Goal: Use online tool/utility: Utilize a website feature to perform a specific function

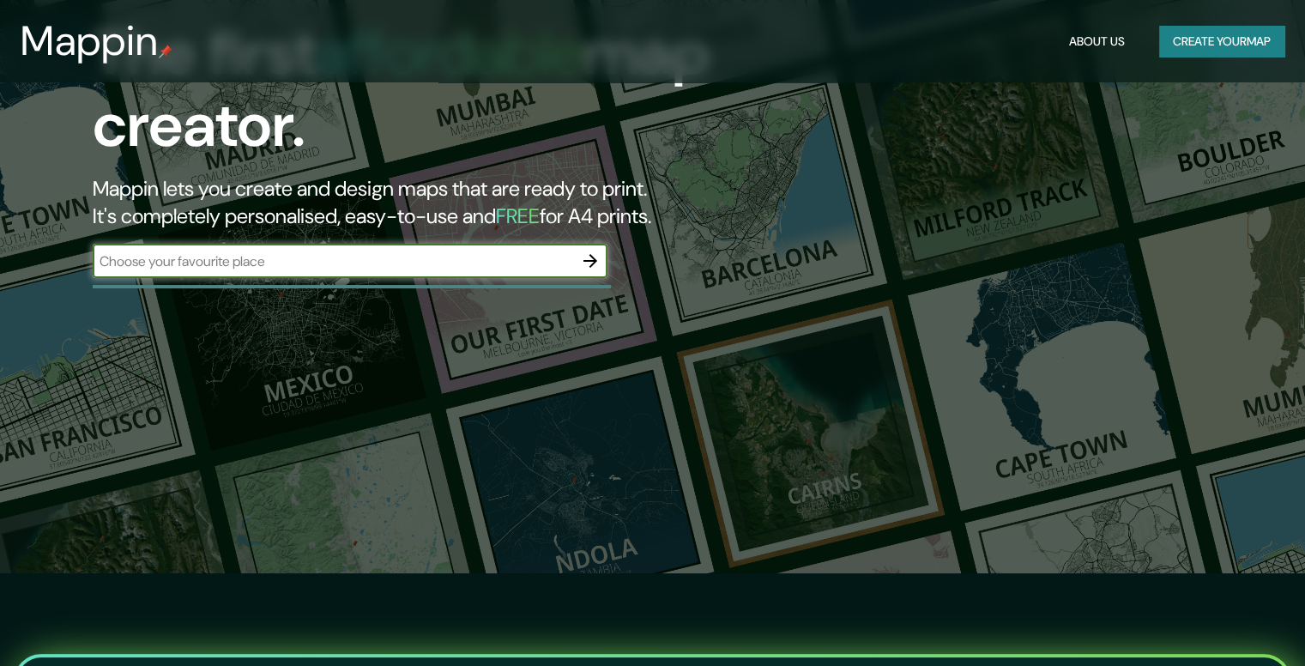
scroll to position [86, 0]
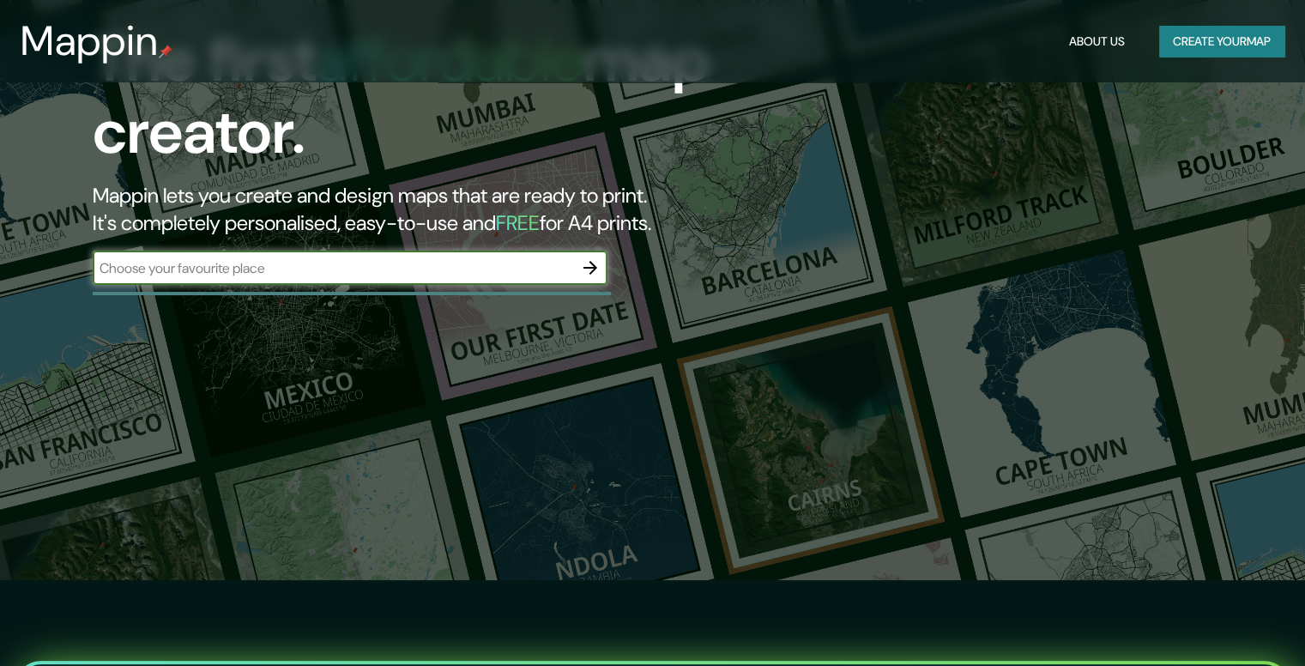
click at [257, 273] on input "text" at bounding box center [333, 268] width 481 height 20
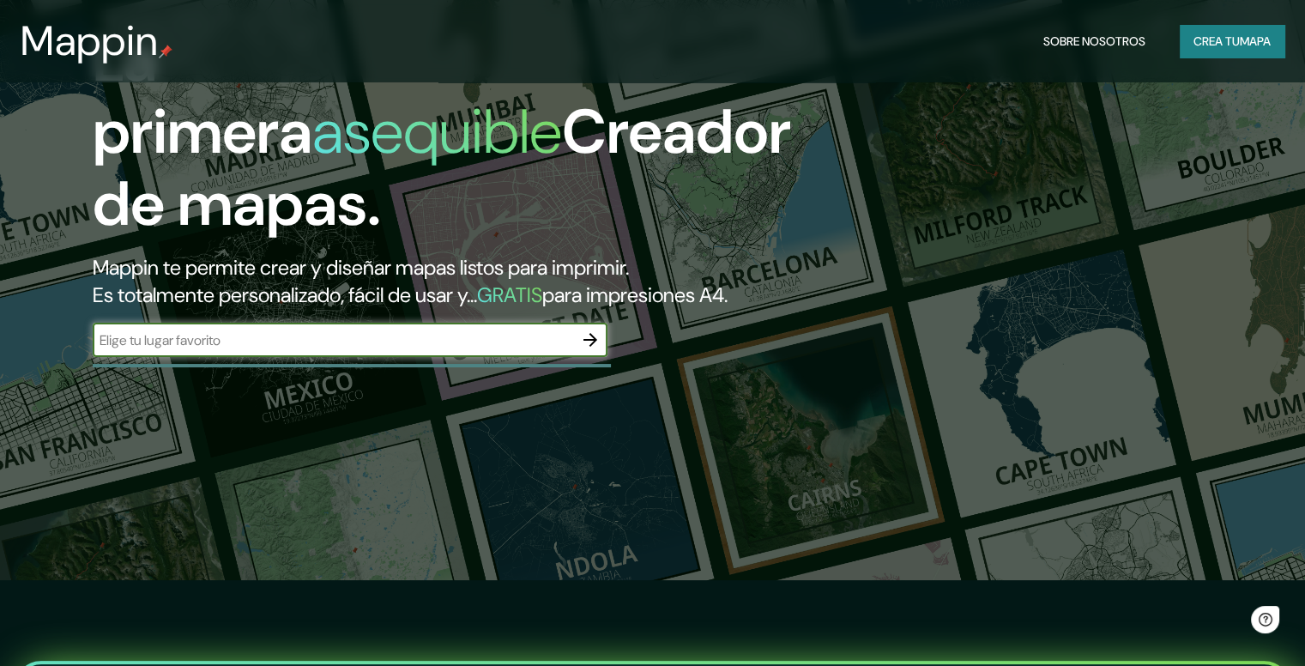
scroll to position [0, 0]
type input "envigado"
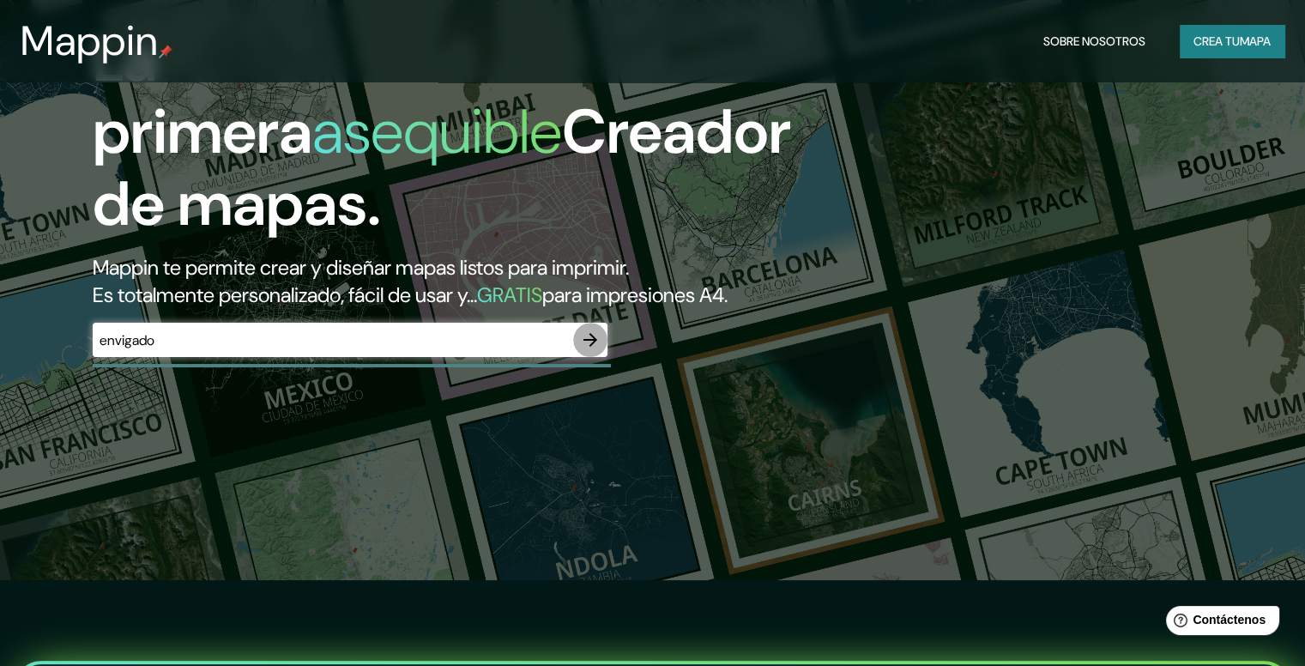
click at [590, 350] on icon "button" at bounding box center [590, 340] width 21 height 21
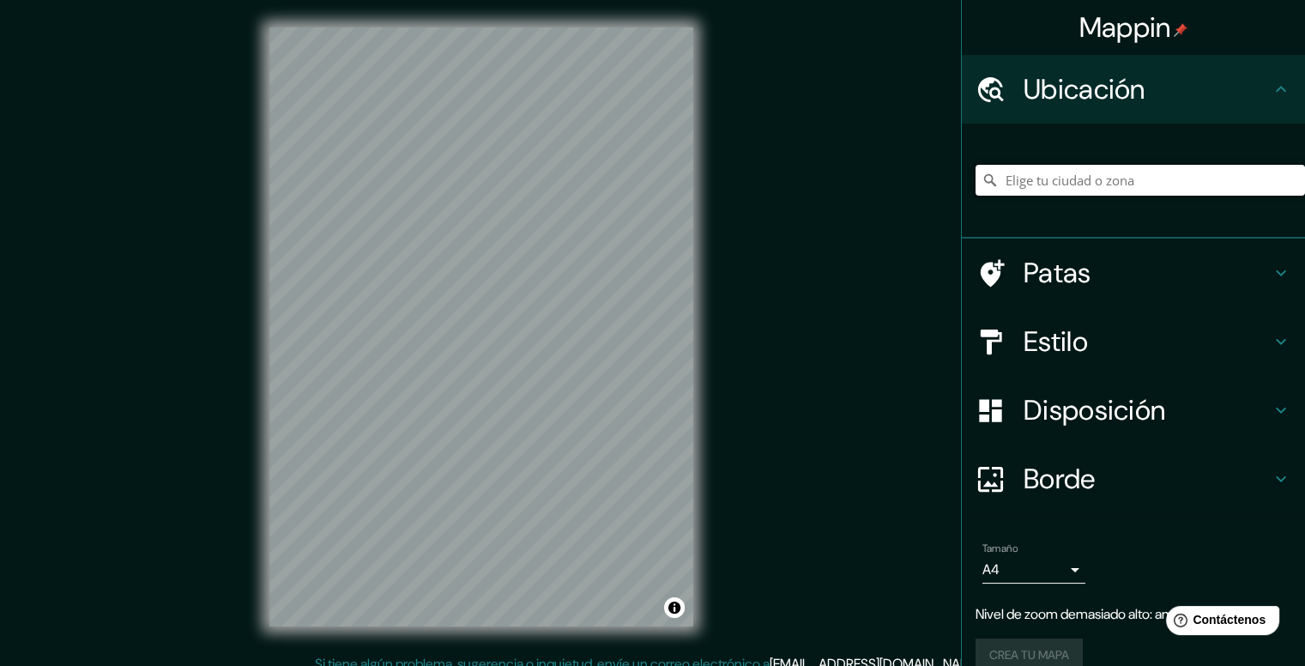
click at [1026, 180] on input "Elige tu ciudad o zona" at bounding box center [1141, 180] width 330 height 31
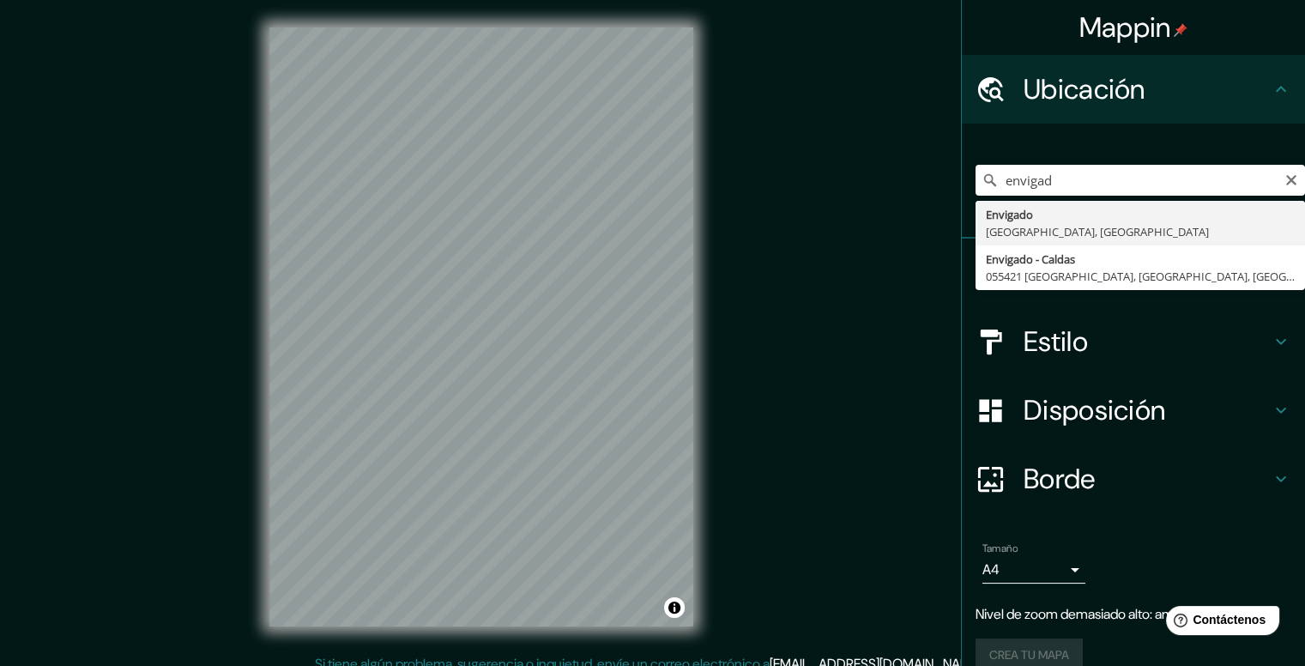
type input "Envigado, [GEOGRAPHIC_DATA], [GEOGRAPHIC_DATA]"
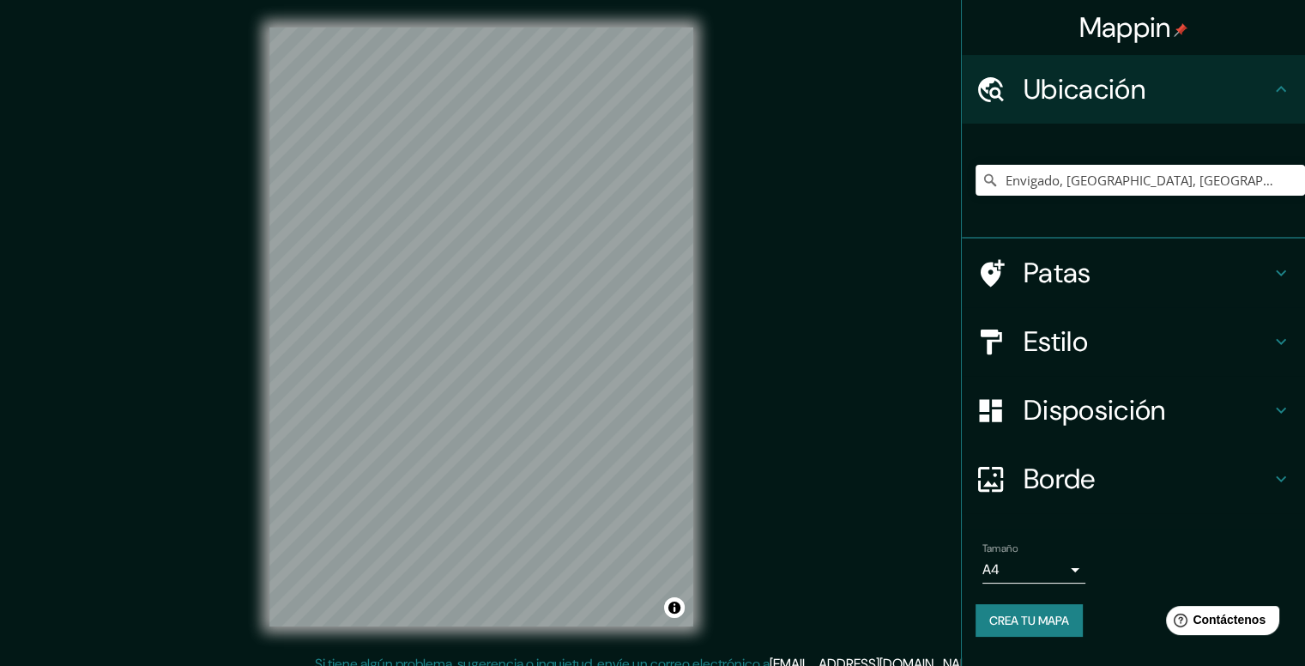
click at [721, 13] on div "Mappin Ubicación Envigado, [GEOGRAPHIC_DATA], [GEOGRAPHIC_DATA] Patas Estilo Di…" at bounding box center [652, 340] width 1305 height 681
click at [1275, 269] on icon at bounding box center [1281, 273] width 21 height 21
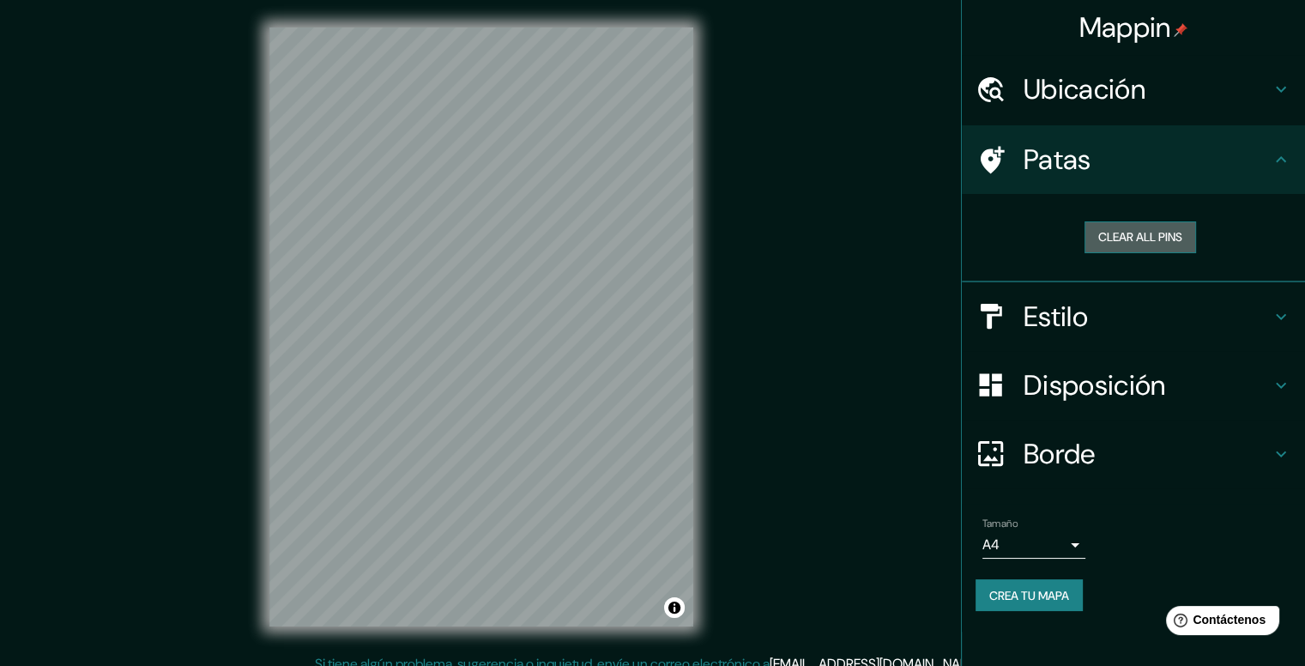
click at [1160, 239] on button "Clear all pins" at bounding box center [1141, 237] width 112 height 32
click at [1116, 327] on h4 "Estilo" at bounding box center [1147, 316] width 247 height 34
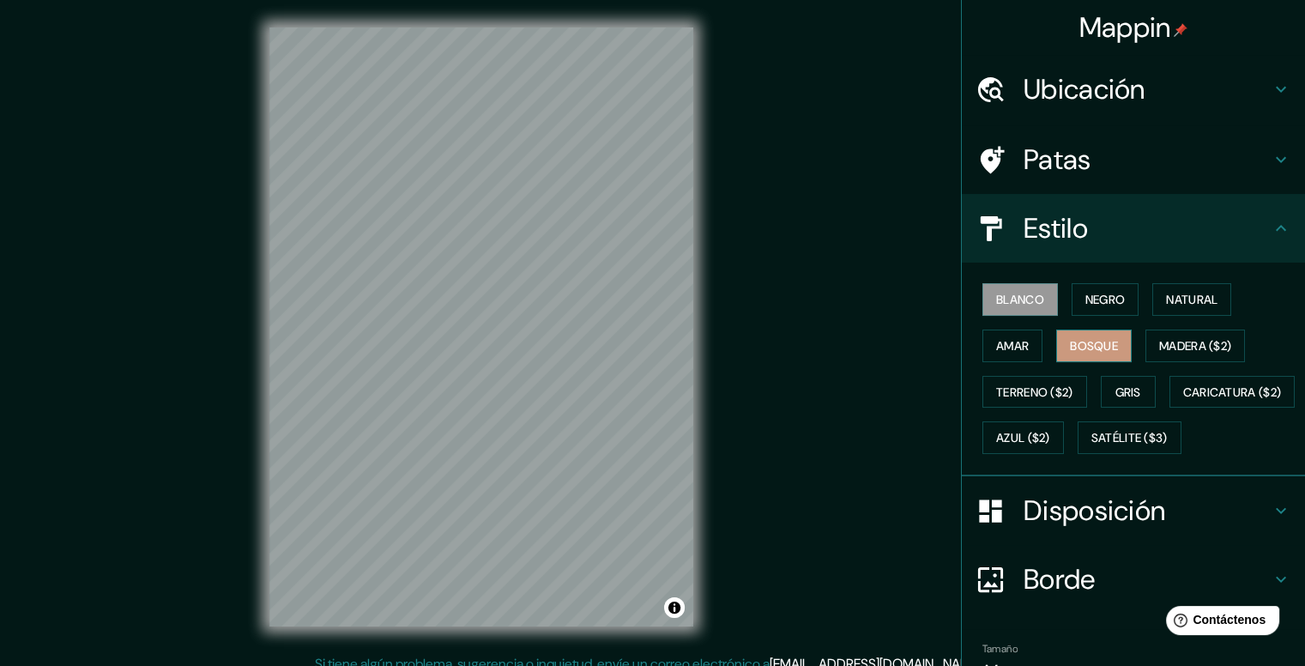
click at [1098, 343] on font "Bosque" at bounding box center [1094, 345] width 48 height 15
click at [1088, 301] on font "Negro" at bounding box center [1106, 299] width 40 height 15
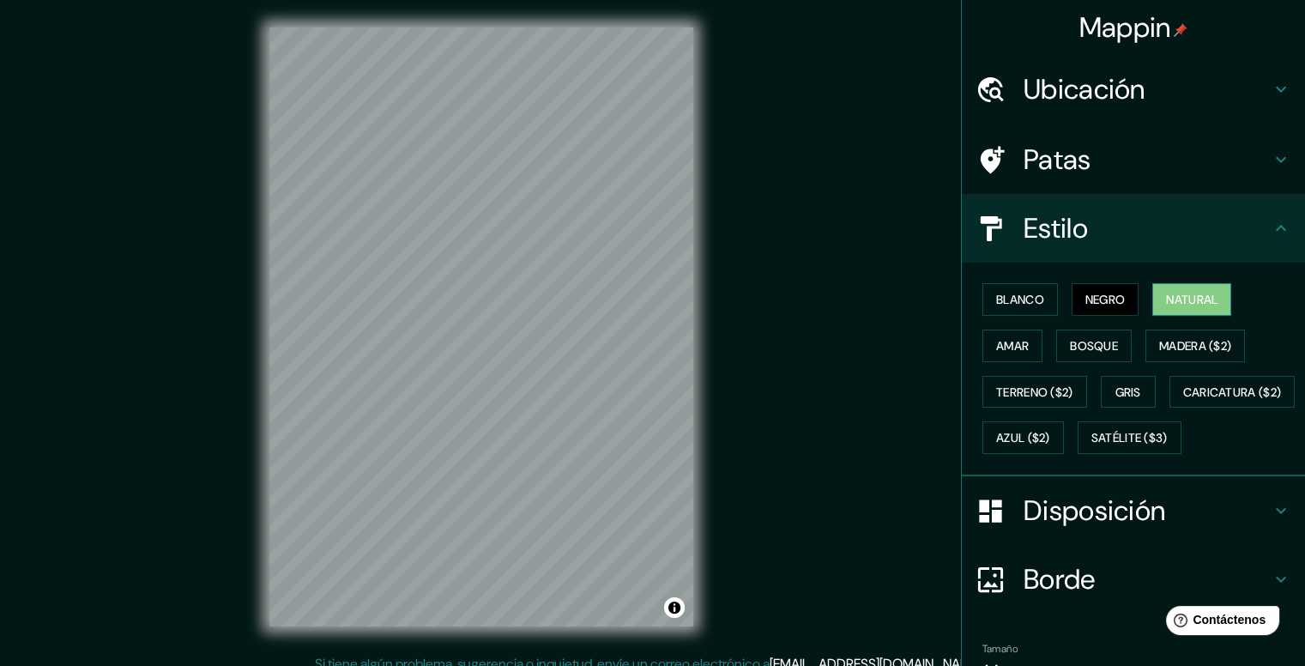
click at [1177, 286] on button "Natural" at bounding box center [1191, 299] width 79 height 33
click at [1026, 305] on font "Blanco" at bounding box center [1020, 299] width 48 height 15
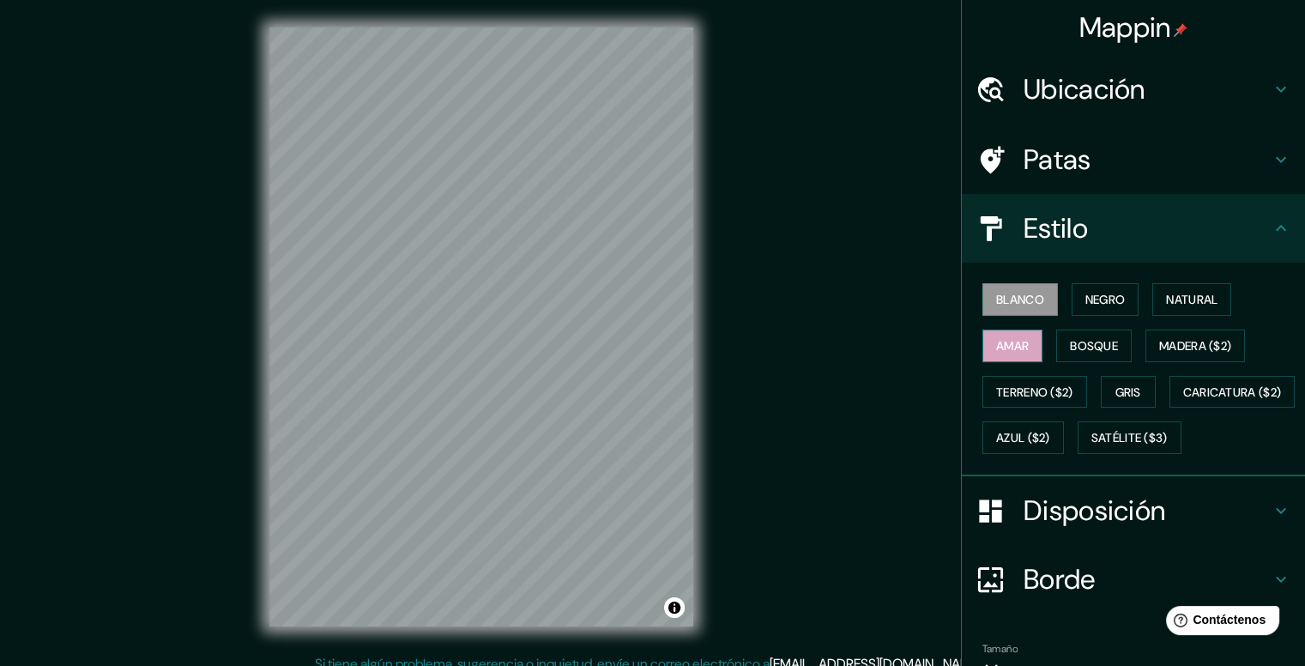
click at [996, 339] on font "Amar" at bounding box center [1012, 345] width 33 height 15
click at [1169, 345] on font "Madera ($2)" at bounding box center [1195, 345] width 72 height 15
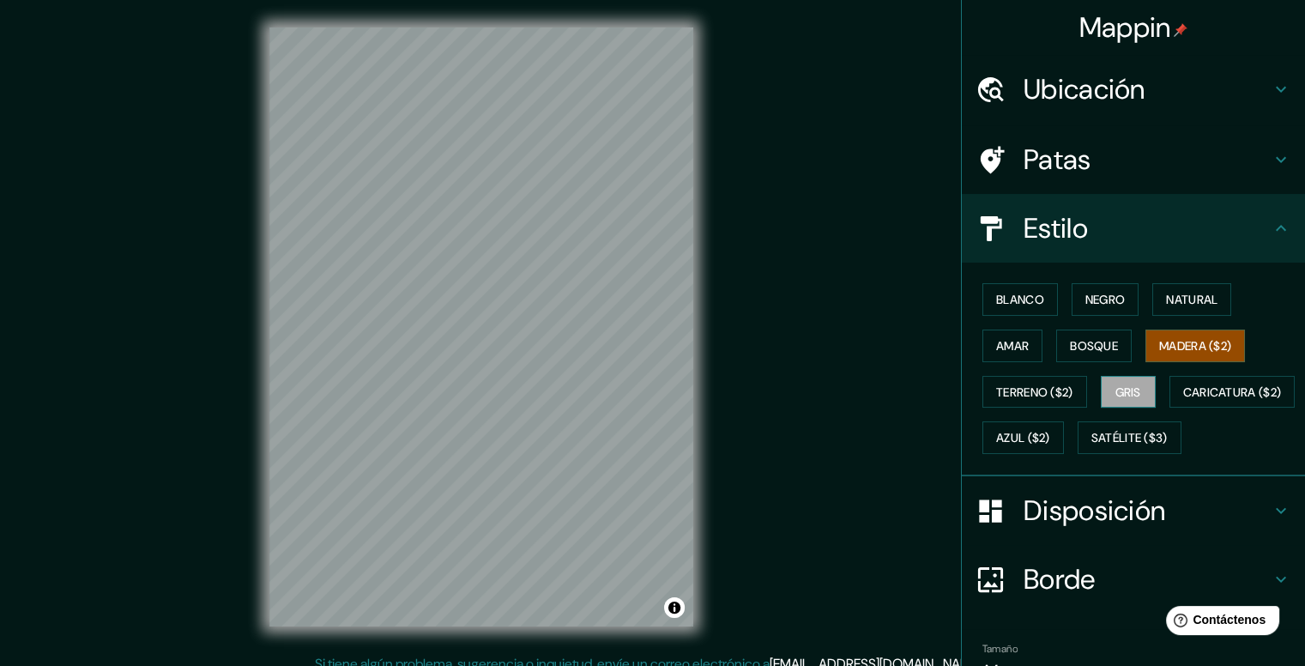
click at [1128, 384] on font "Gris" at bounding box center [1129, 391] width 26 height 15
click at [1001, 398] on font "Terreno ($2)" at bounding box center [1034, 392] width 77 height 22
click at [1132, 381] on font "Gris" at bounding box center [1129, 392] width 26 height 22
click at [1183, 400] on font "Caricatura ($2)" at bounding box center [1232, 391] width 99 height 15
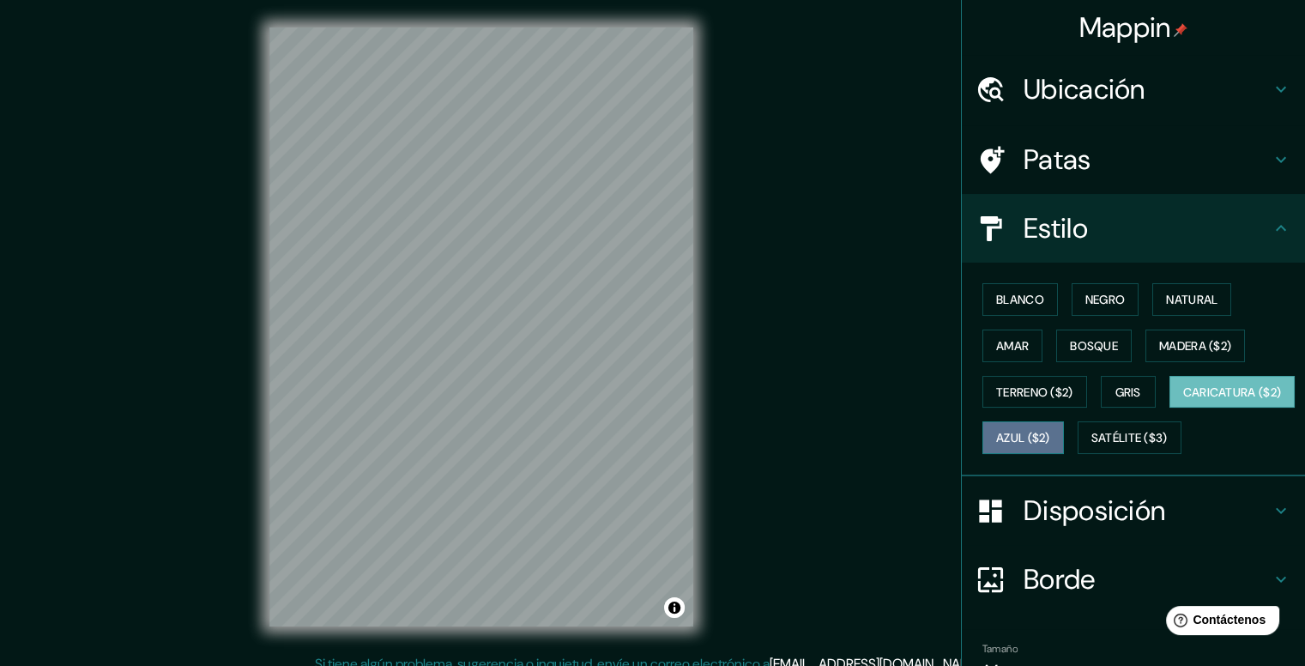
click at [1050, 440] on font "Azul ($2)" at bounding box center [1023, 438] width 54 height 15
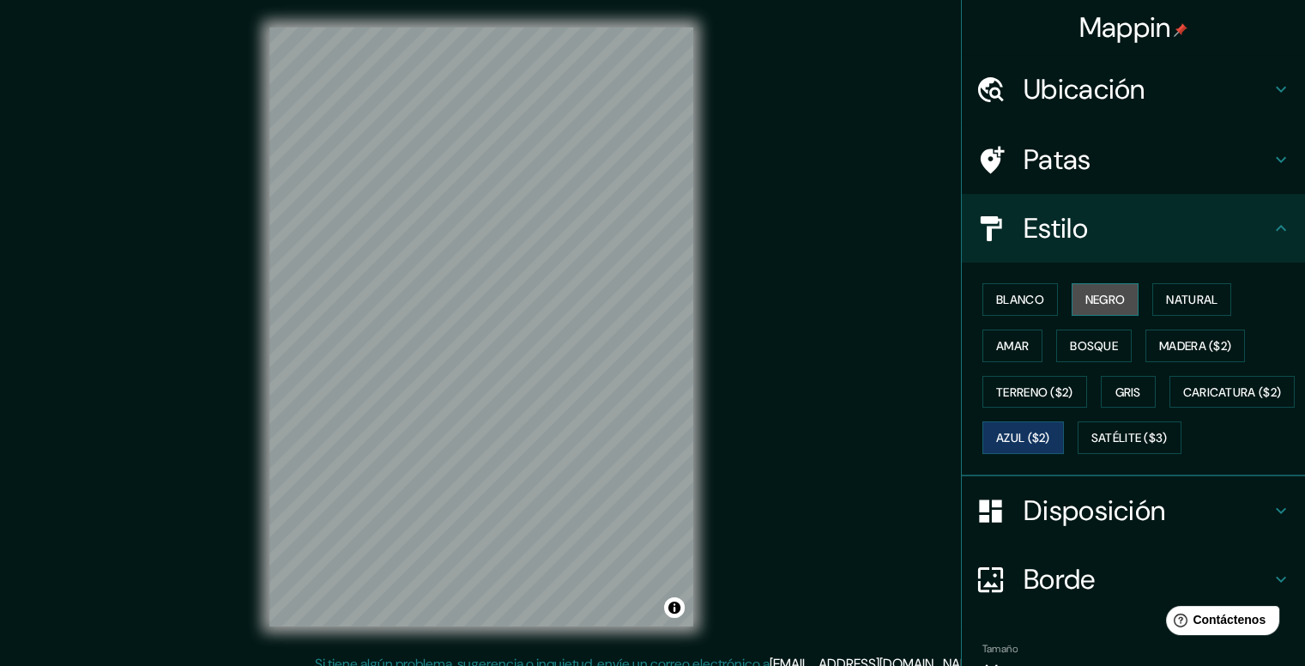
click at [1086, 300] on font "Negro" at bounding box center [1106, 299] width 40 height 15
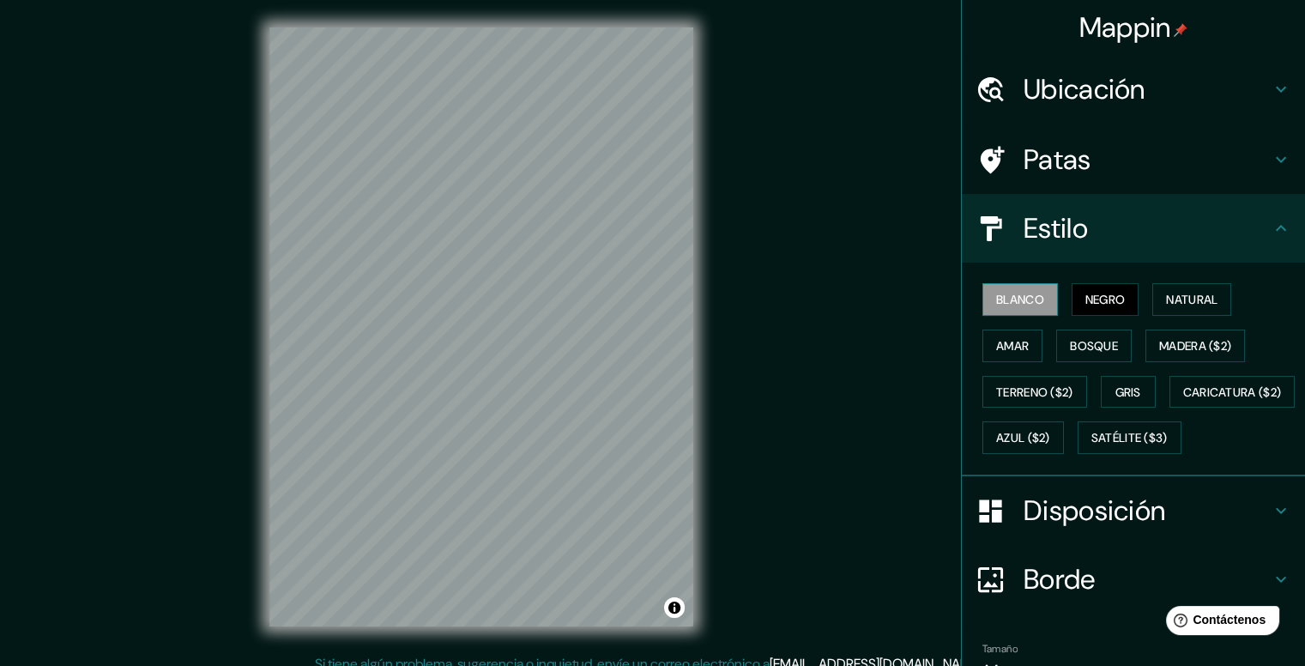
click at [1016, 303] on font "Blanco" at bounding box center [1020, 299] width 48 height 15
click at [1176, 294] on font "Natural" at bounding box center [1191, 299] width 51 height 15
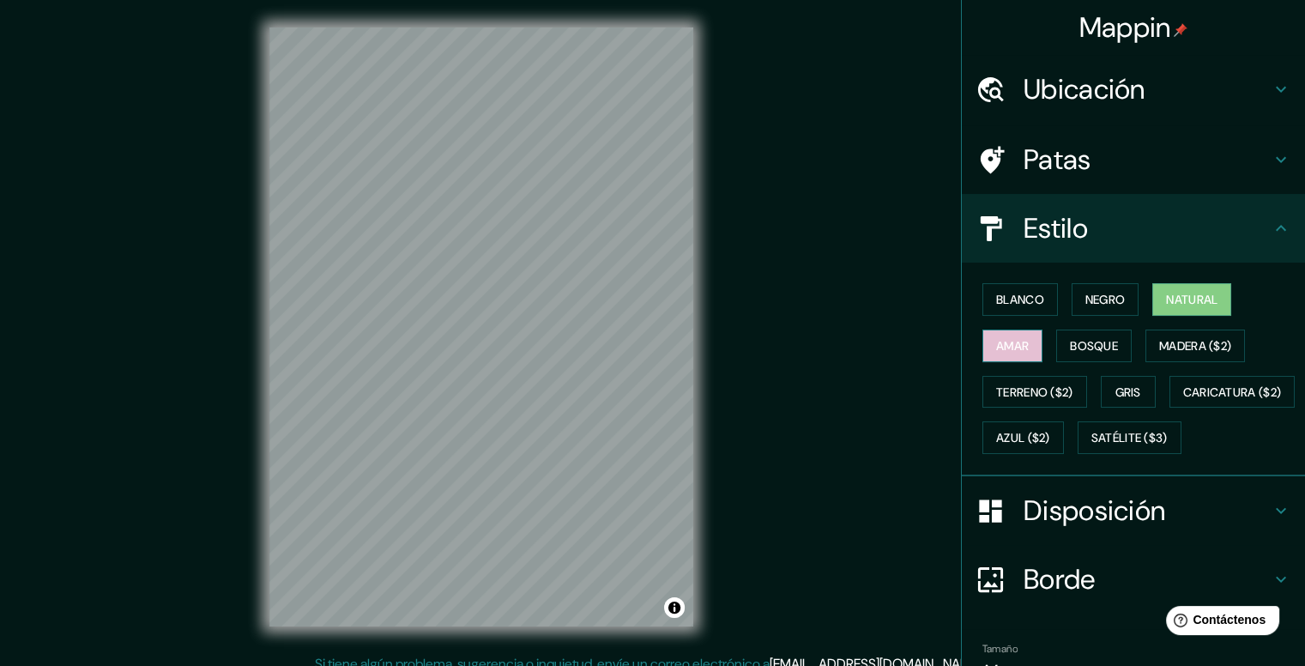
click at [1006, 341] on font "Amar" at bounding box center [1012, 345] width 33 height 15
click at [1082, 342] on font "Bosque" at bounding box center [1094, 345] width 48 height 15
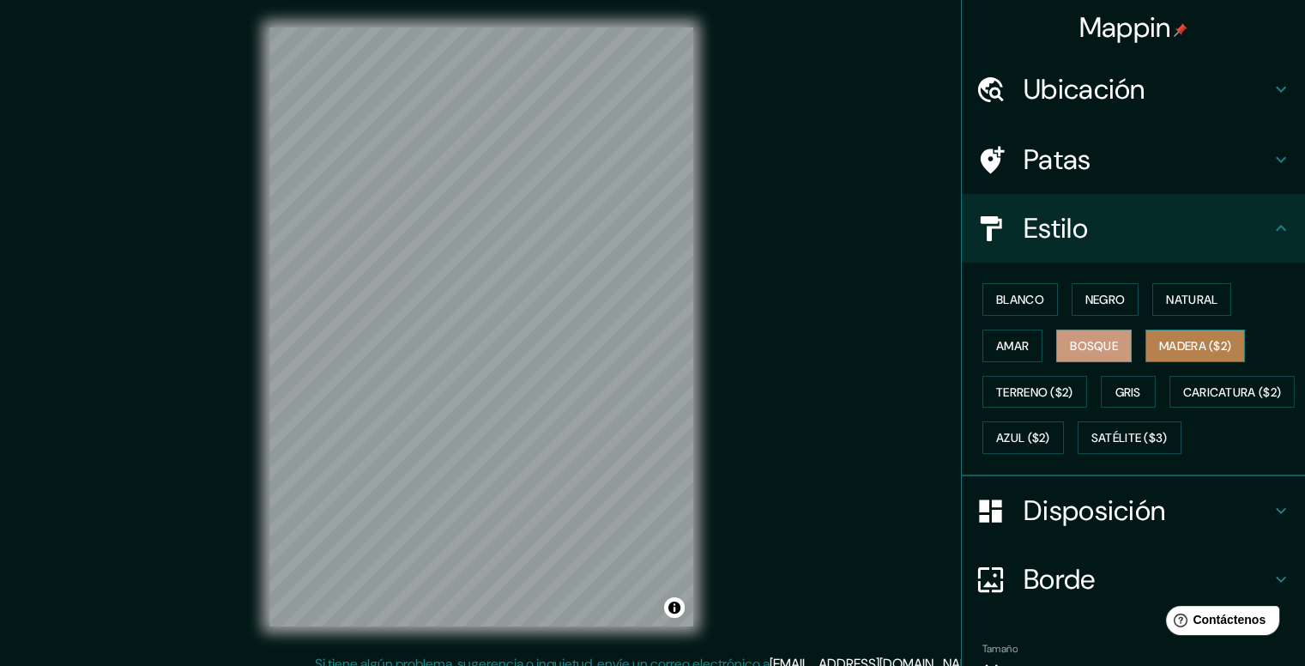
click at [1198, 342] on font "Madera ($2)" at bounding box center [1195, 345] width 72 height 15
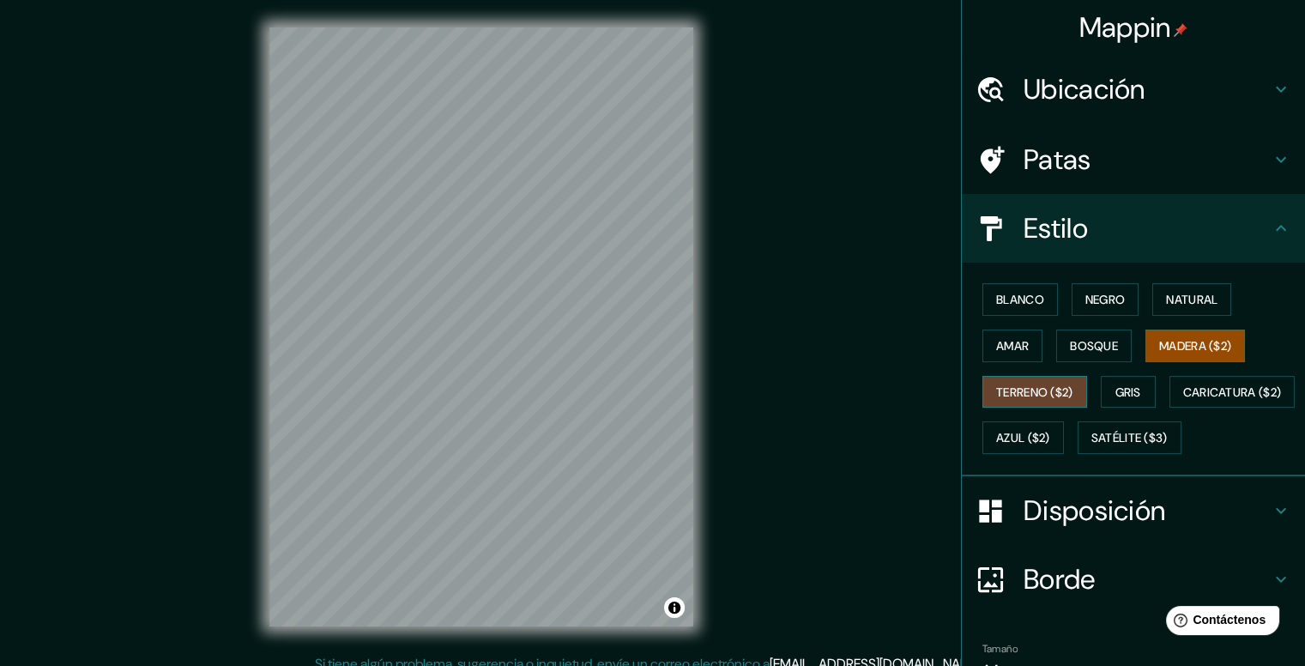
click at [1032, 386] on font "Terreno ($2)" at bounding box center [1034, 391] width 77 height 15
click at [1118, 388] on font "Gris" at bounding box center [1129, 391] width 26 height 15
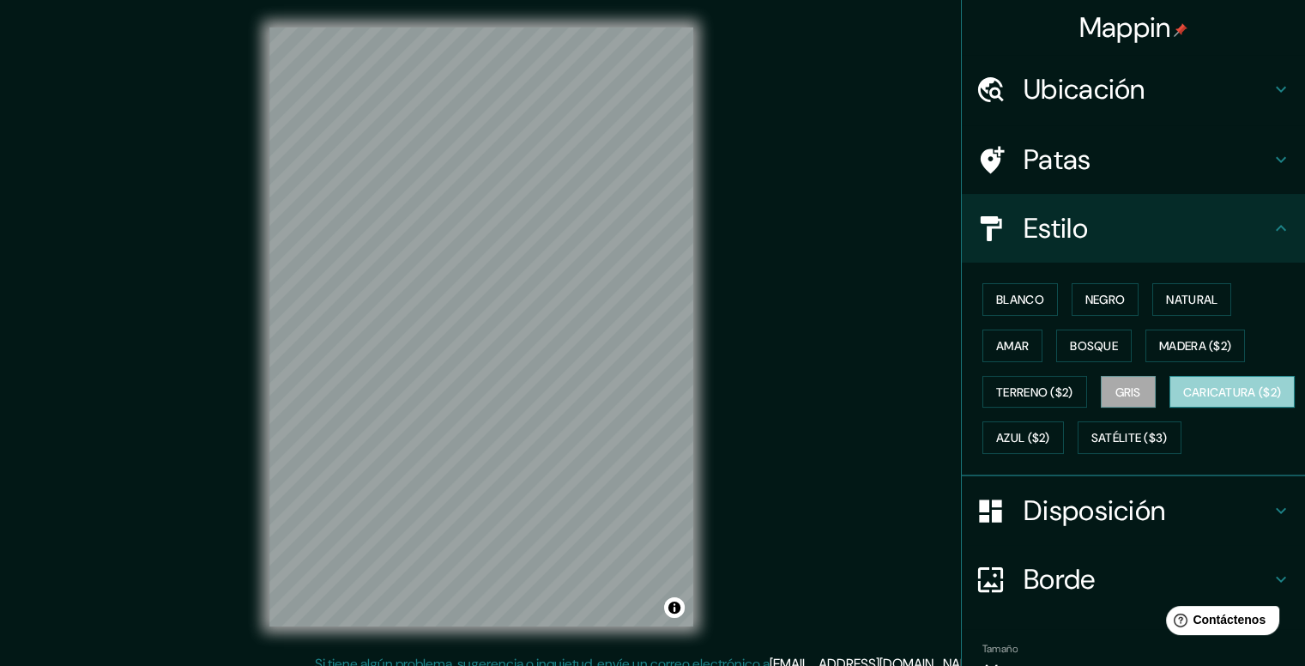
click at [1183, 400] on font "Caricatura ($2)" at bounding box center [1232, 391] width 99 height 15
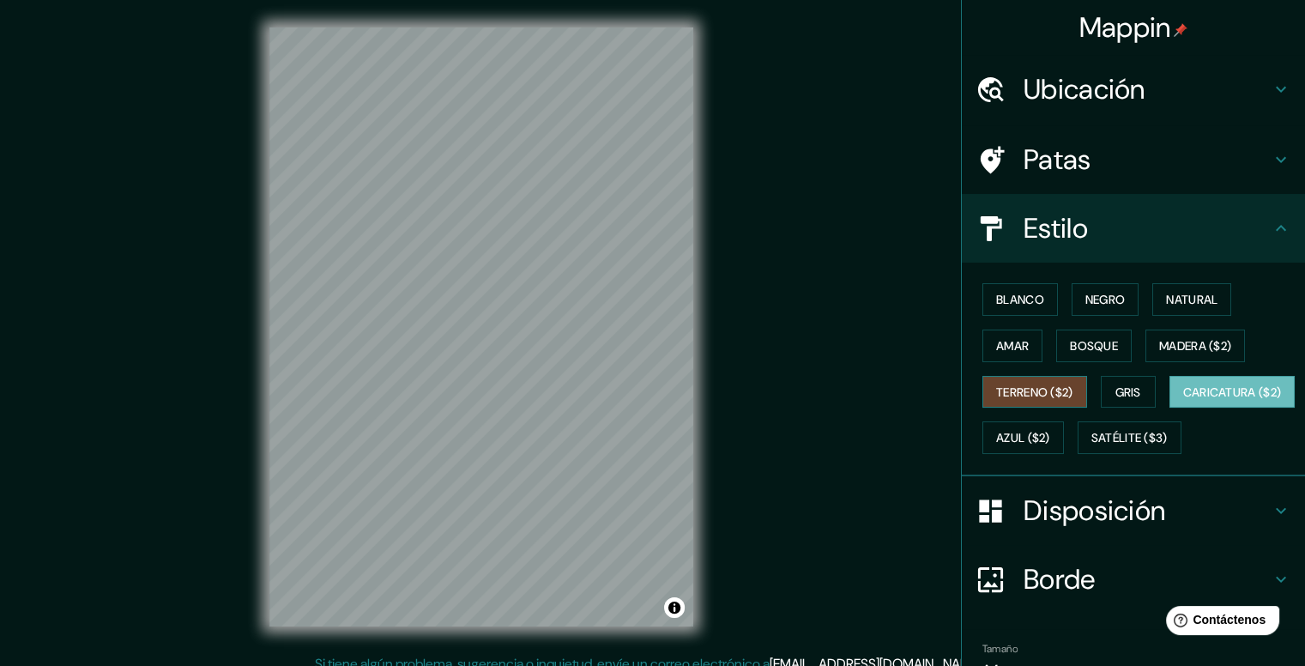
click at [1037, 392] on font "Terreno ($2)" at bounding box center [1034, 391] width 77 height 15
click at [1019, 347] on button "Amar" at bounding box center [1013, 346] width 60 height 33
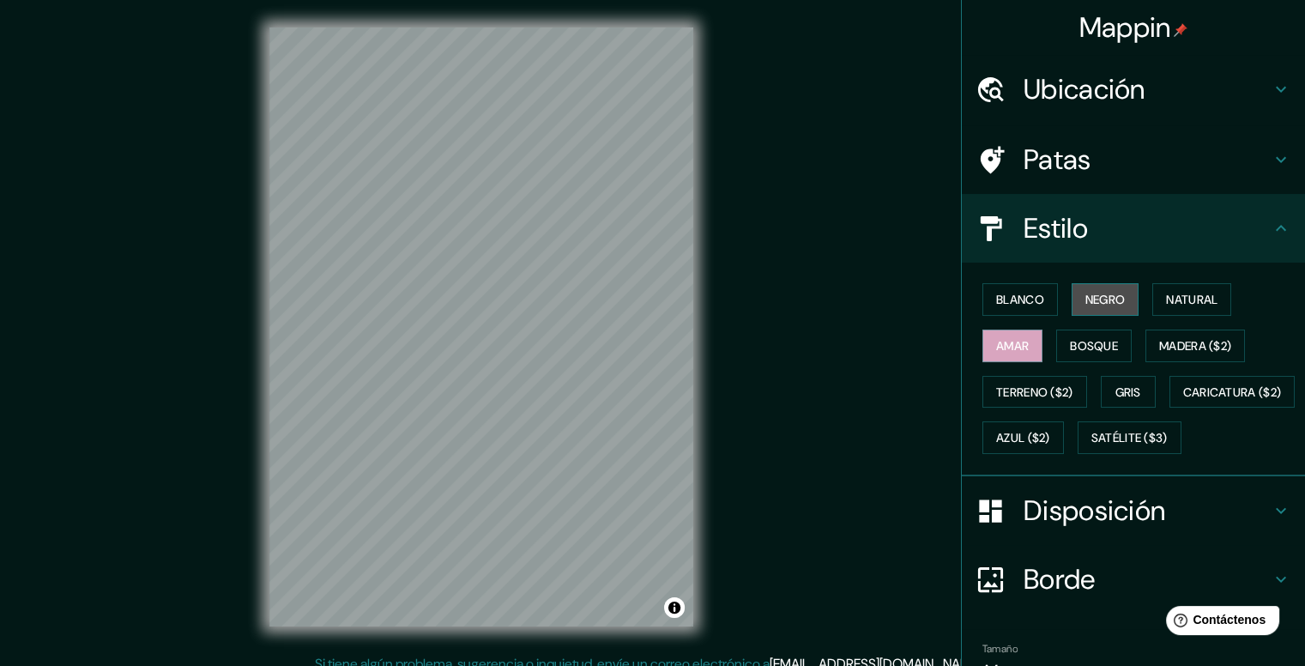
click at [1095, 292] on font "Negro" at bounding box center [1106, 299] width 40 height 15
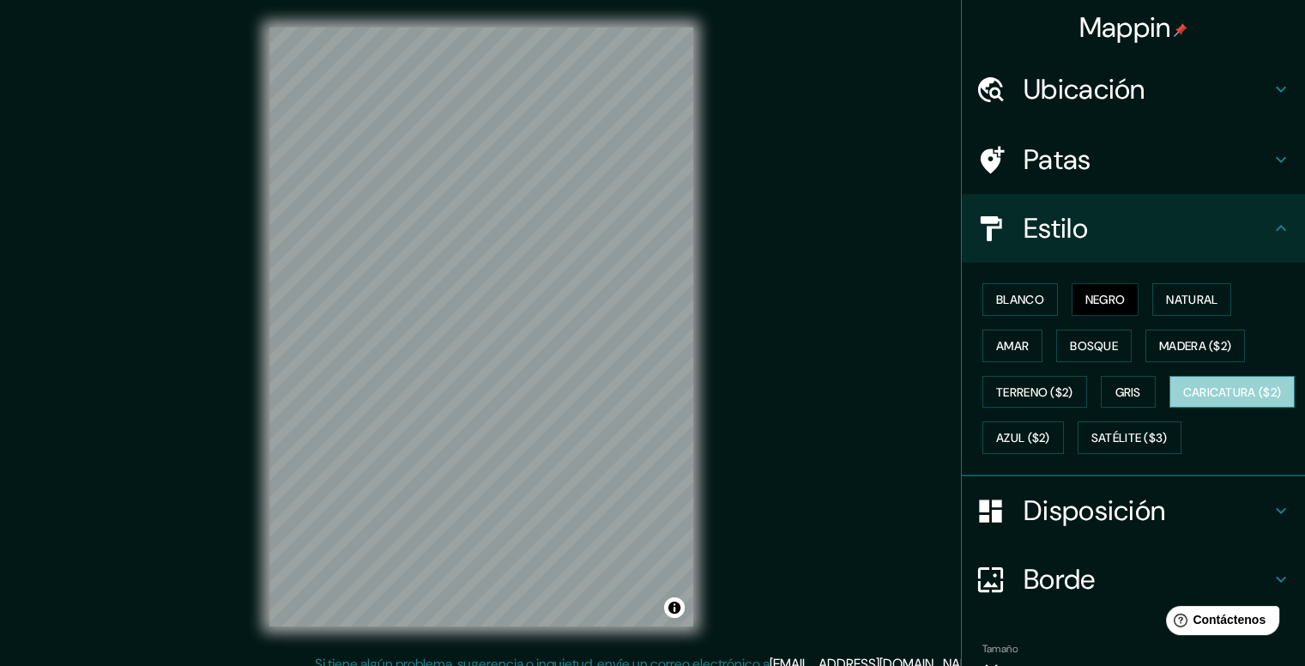
click at [1183, 400] on font "Caricatura ($2)" at bounding box center [1232, 391] width 99 height 15
click at [1025, 394] on font "Terreno ($2)" at bounding box center [1034, 391] width 77 height 15
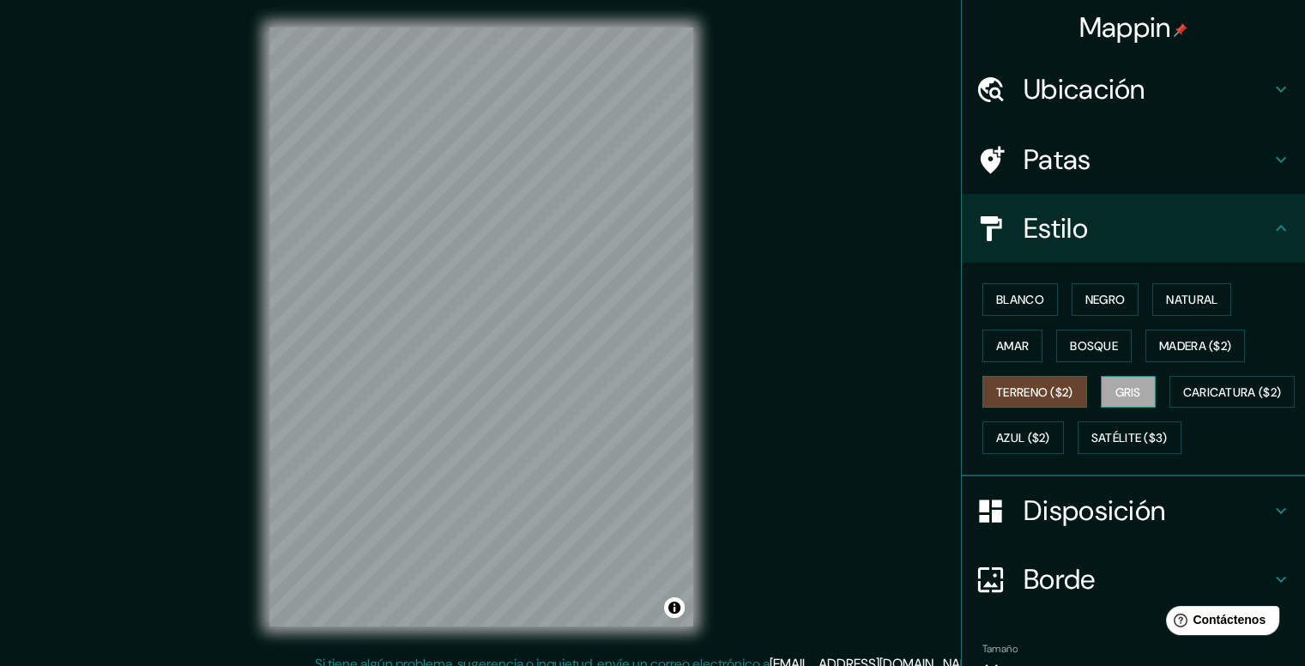
click at [1134, 390] on button "Gris" at bounding box center [1128, 392] width 55 height 33
click at [1092, 303] on font "Negro" at bounding box center [1106, 299] width 40 height 15
click at [1119, 409] on div "Blanco Negro Natural Amar Bosque Madera ($2) Terreno ($2) Gris Caricatura ($2) …" at bounding box center [1141, 368] width 330 height 184
click at [1121, 399] on font "Gris" at bounding box center [1129, 392] width 26 height 22
click at [1050, 426] on font "Azul ($2)" at bounding box center [1023, 437] width 54 height 22
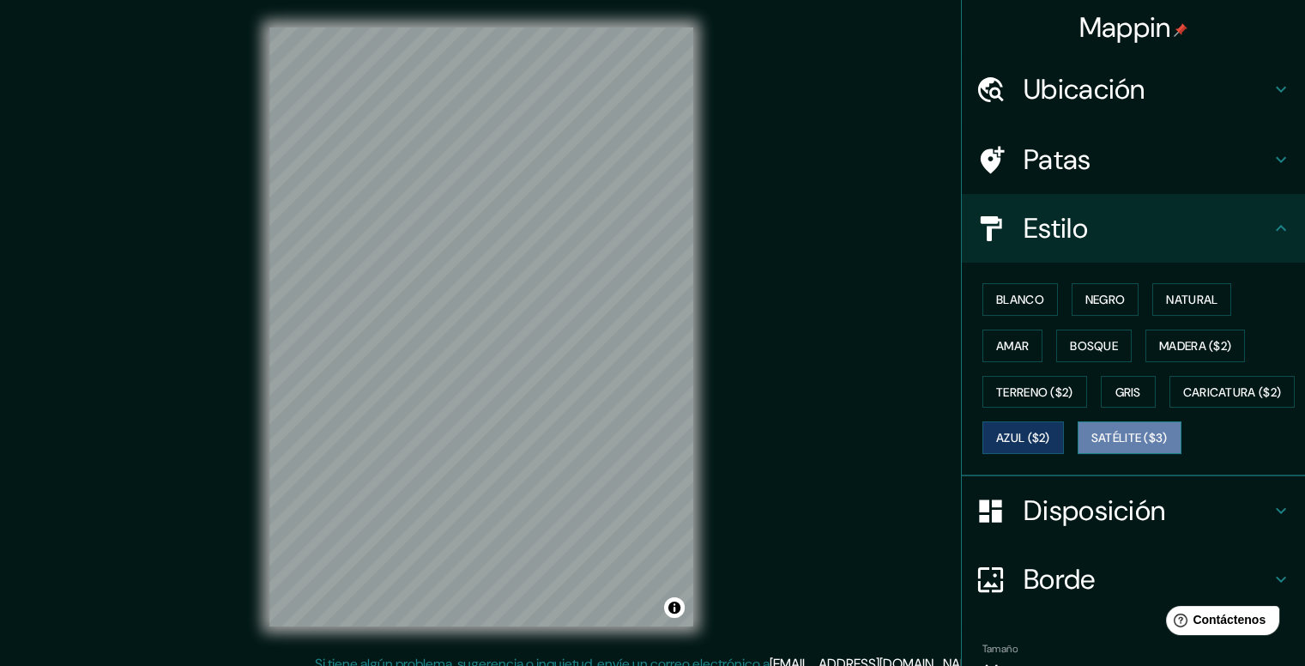
click at [1092, 446] on font "Satélite ($3)" at bounding box center [1130, 438] width 76 height 15
click at [1086, 305] on font "Negro" at bounding box center [1106, 299] width 40 height 15
click at [1064, 421] on button "Azul ($2)" at bounding box center [1024, 437] width 82 height 33
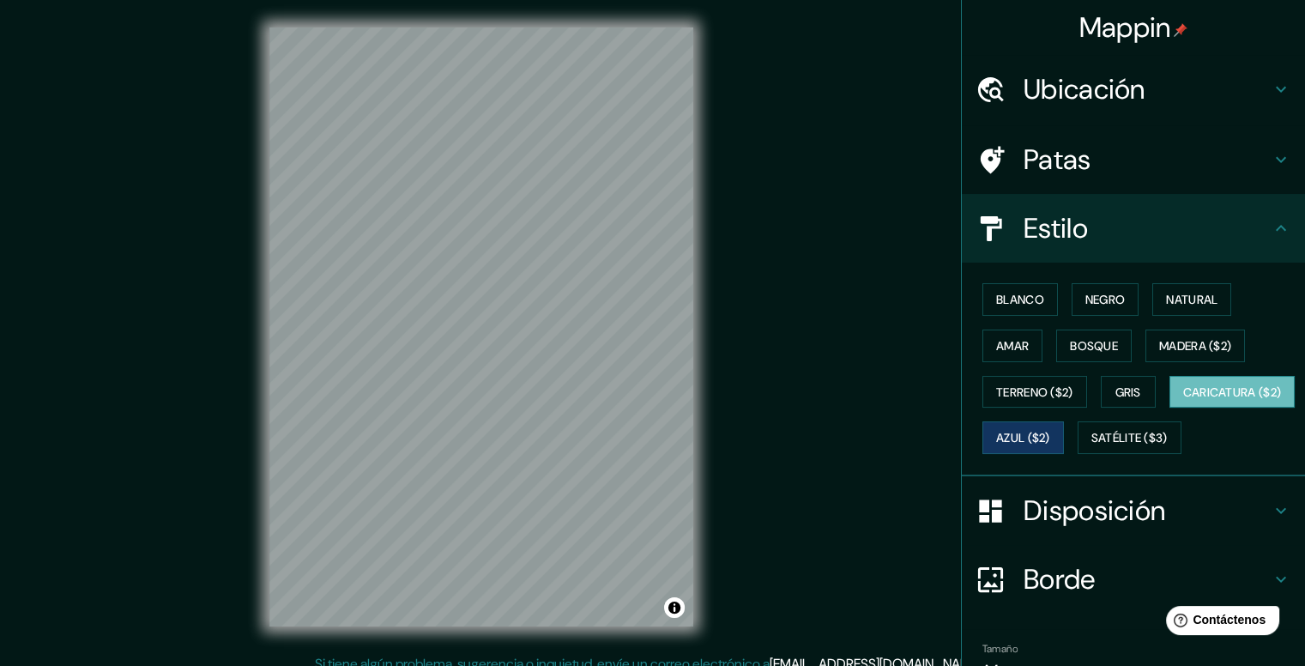
scroll to position [86, 0]
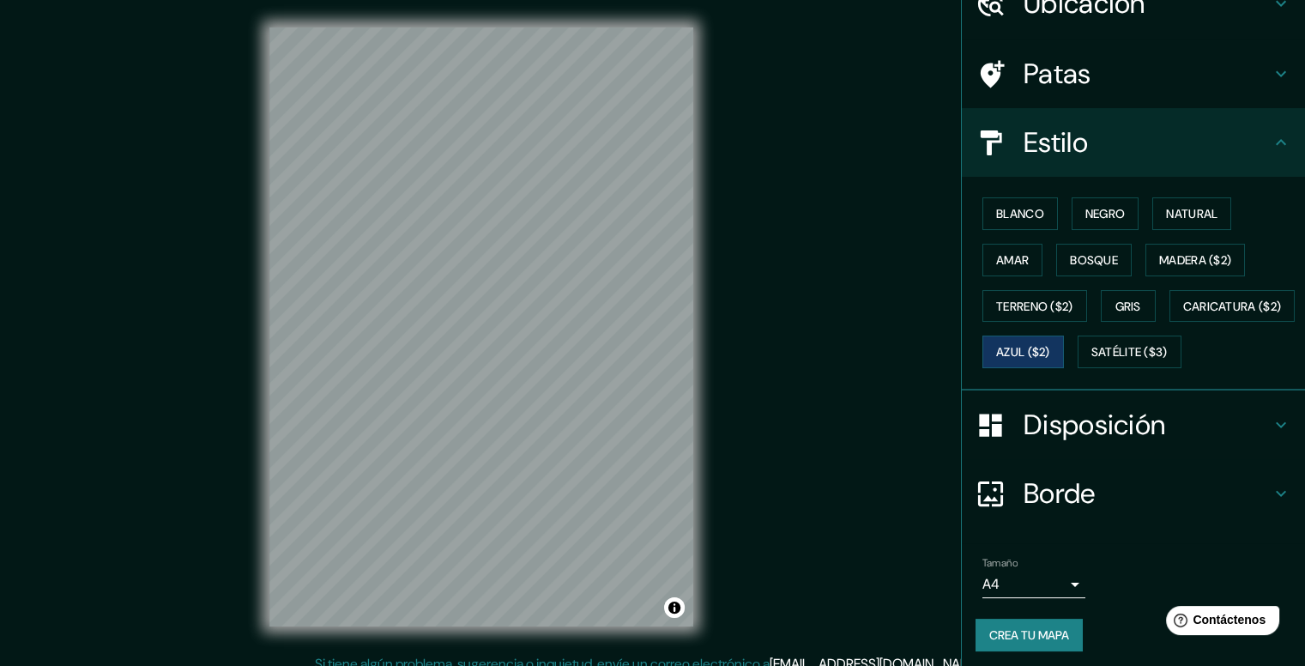
click at [1274, 435] on icon at bounding box center [1281, 424] width 21 height 21
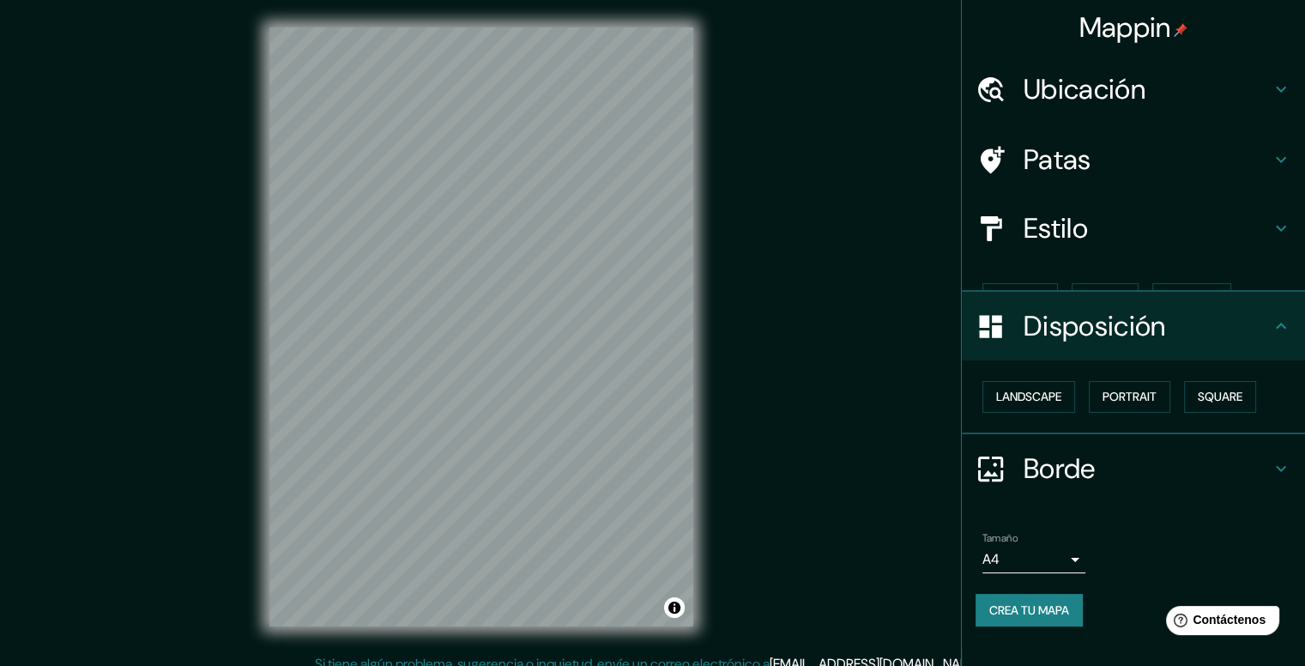
scroll to position [0, 0]
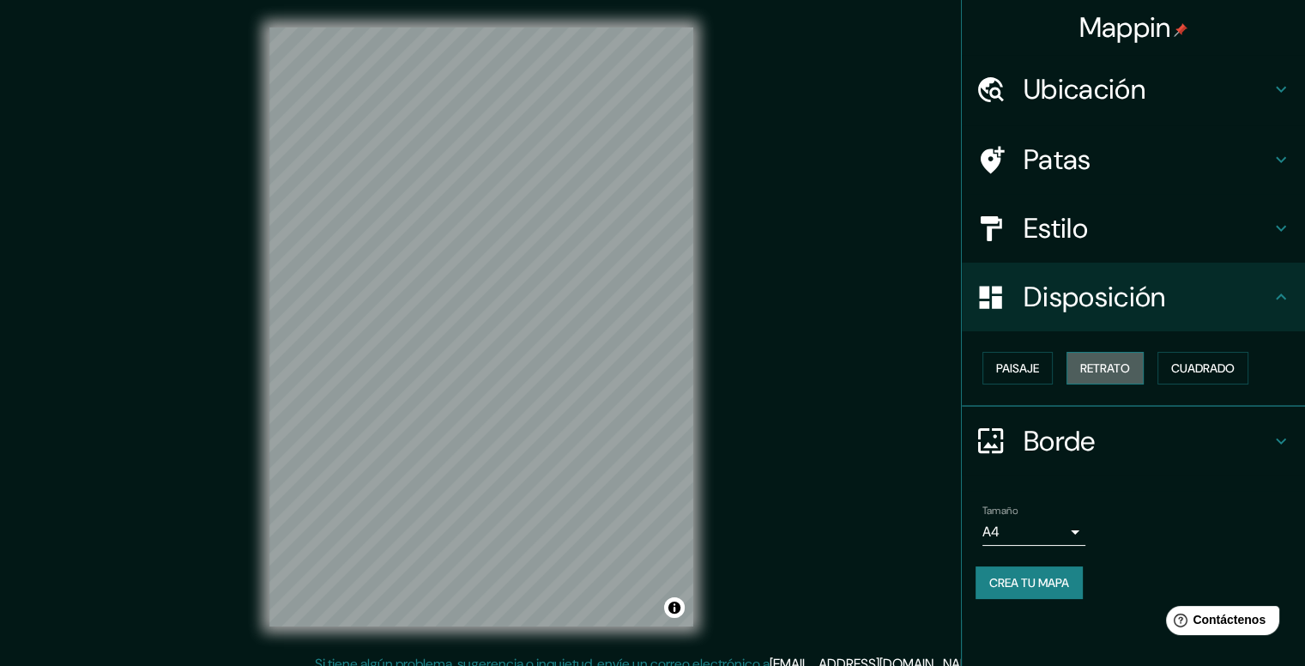
click at [1111, 365] on font "Retrato" at bounding box center [1105, 367] width 50 height 15
click at [1018, 378] on font "Paisaje" at bounding box center [1017, 368] width 43 height 22
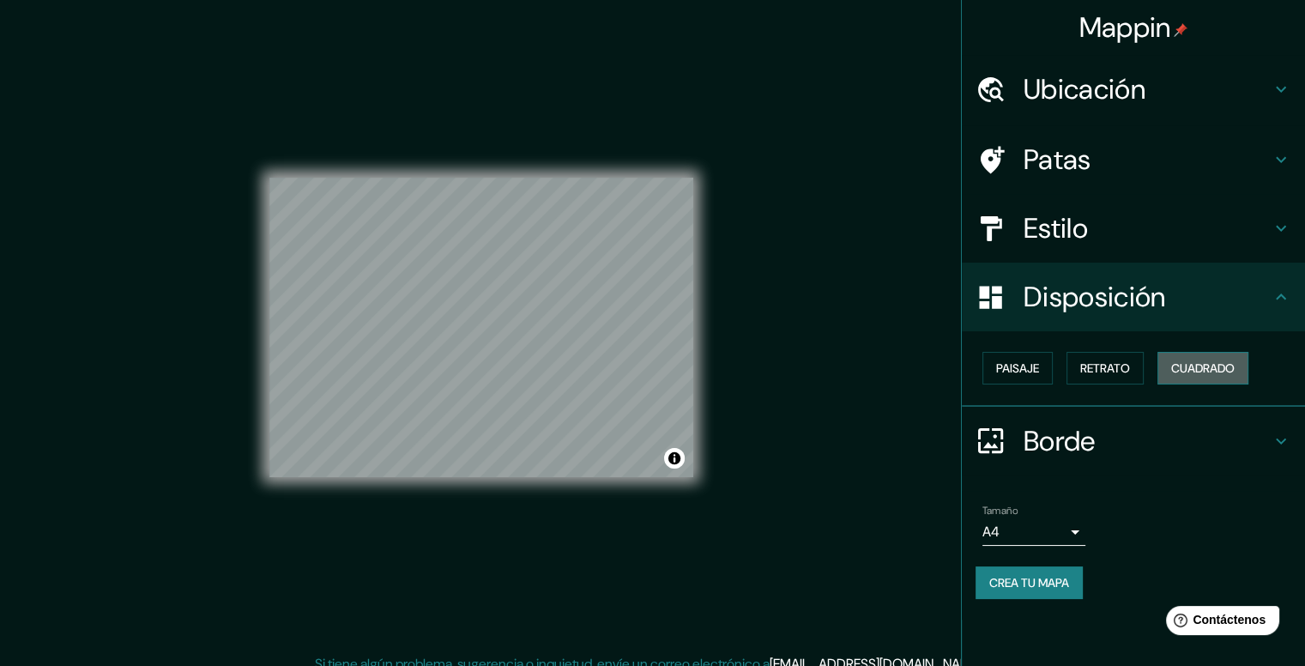
click at [1221, 375] on font "Cuadrado" at bounding box center [1203, 367] width 64 height 15
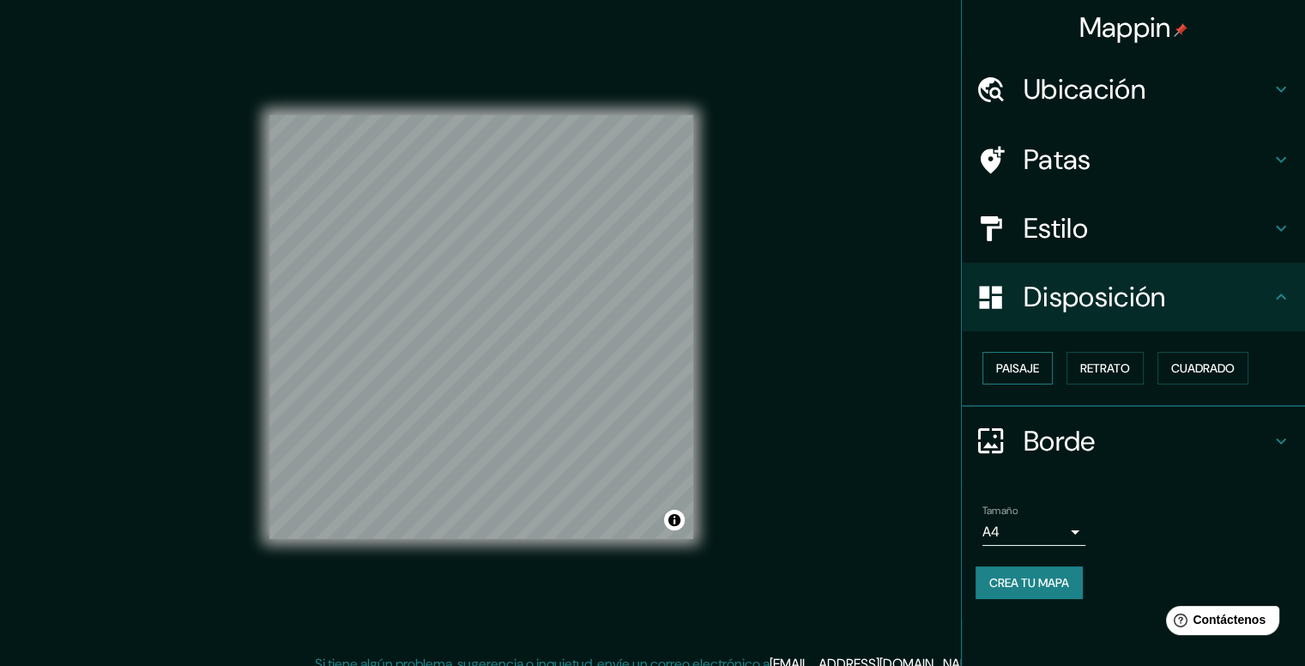
click at [1020, 378] on button "Paisaje" at bounding box center [1018, 368] width 70 height 33
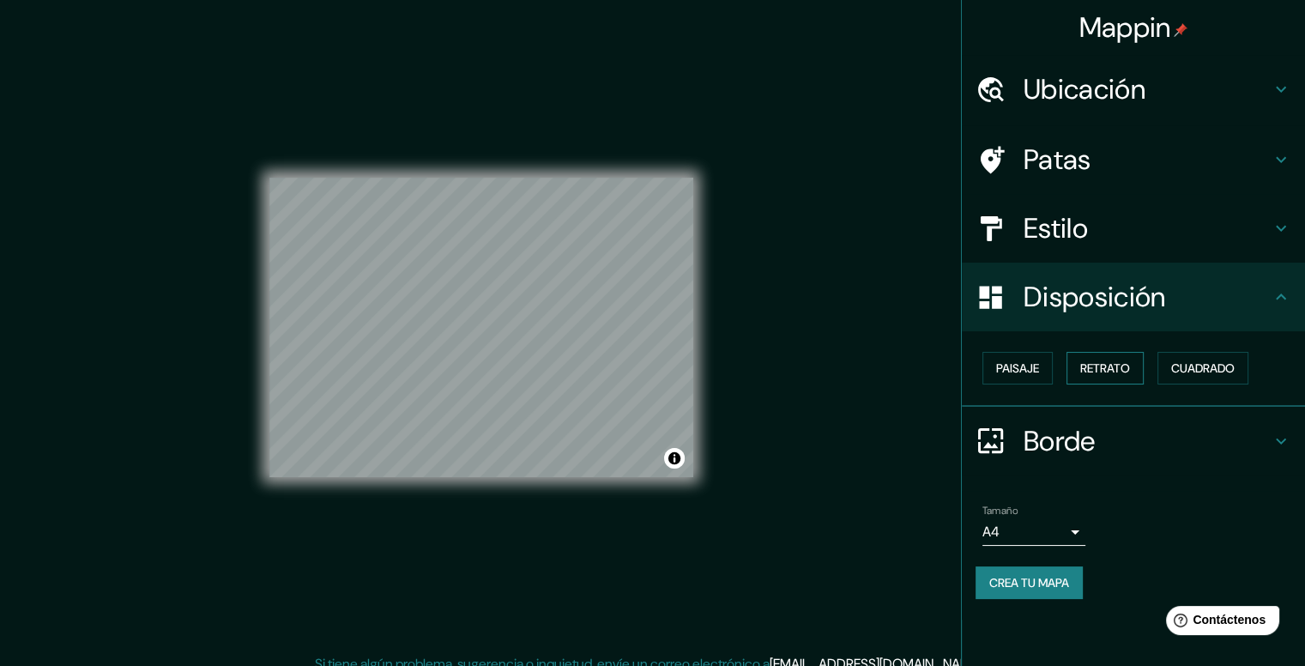
click at [1102, 357] on font "Retrato" at bounding box center [1105, 368] width 50 height 22
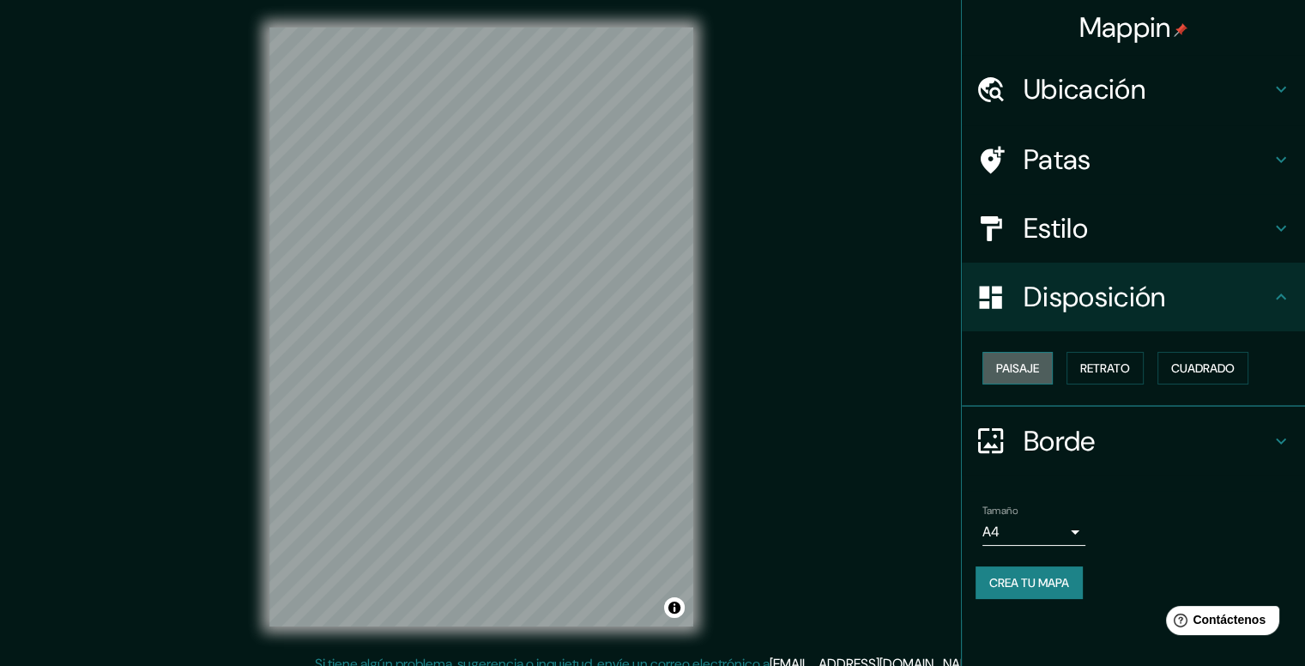
click at [1030, 375] on font "Paisaje" at bounding box center [1017, 367] width 43 height 15
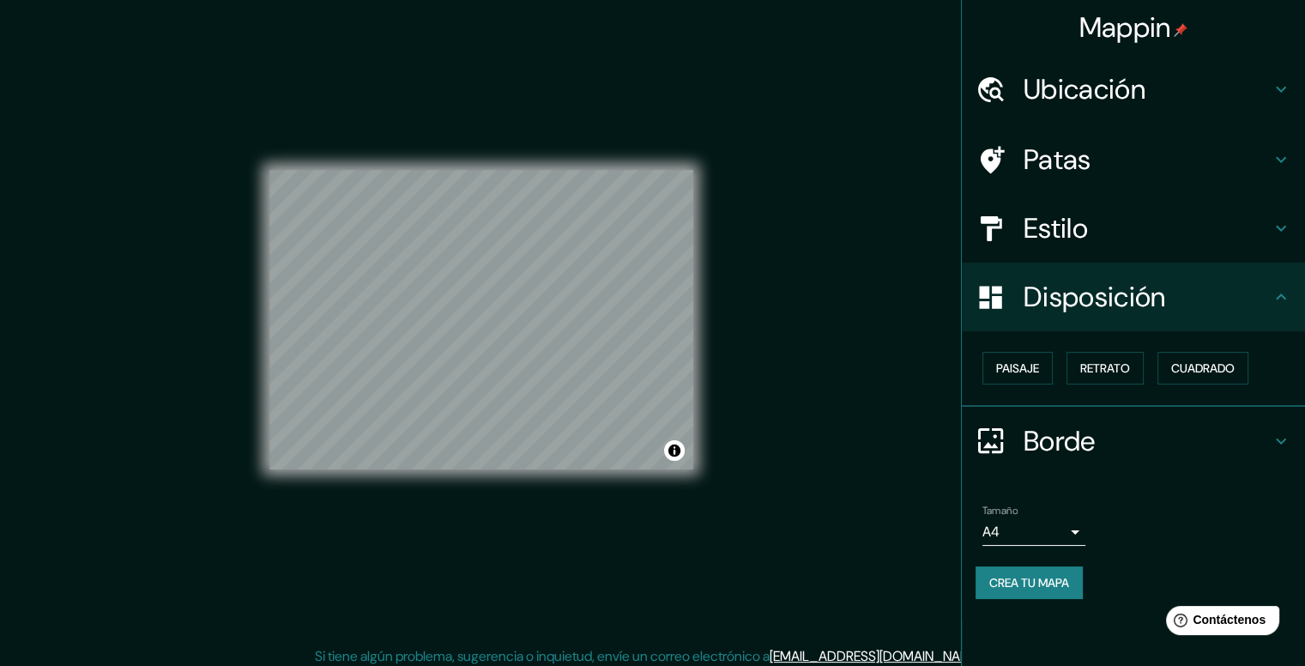
scroll to position [15, 0]
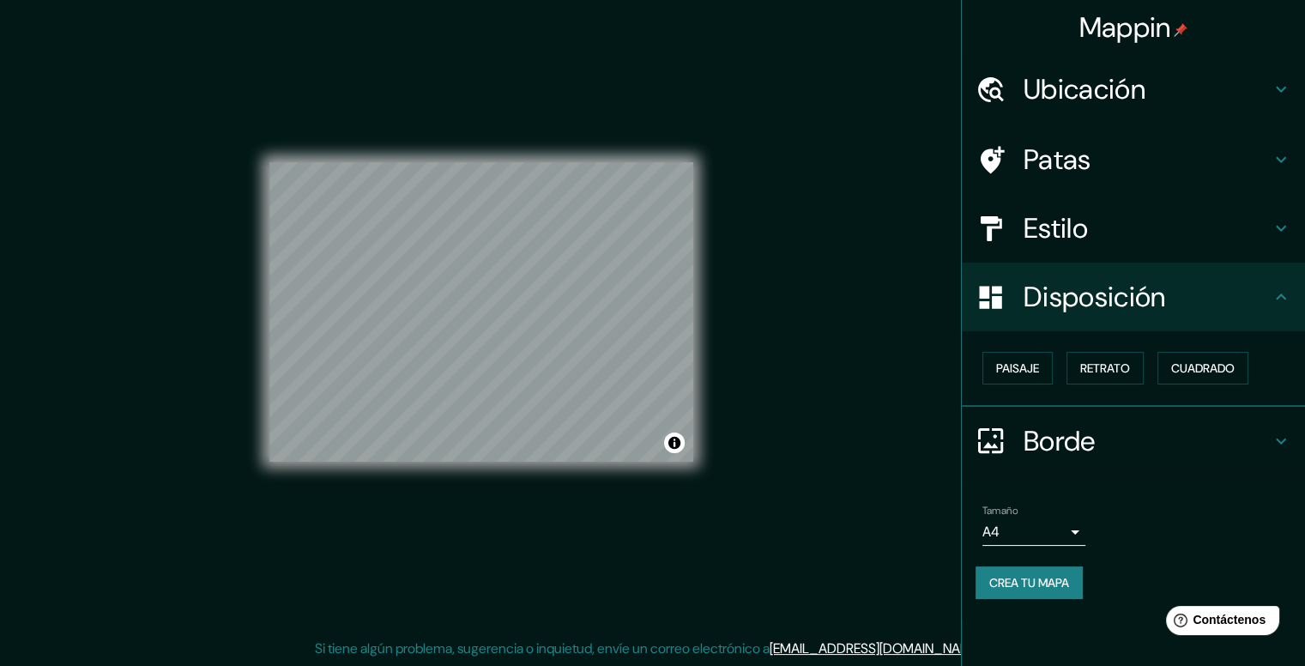
click at [1282, 437] on icon at bounding box center [1281, 441] width 21 height 21
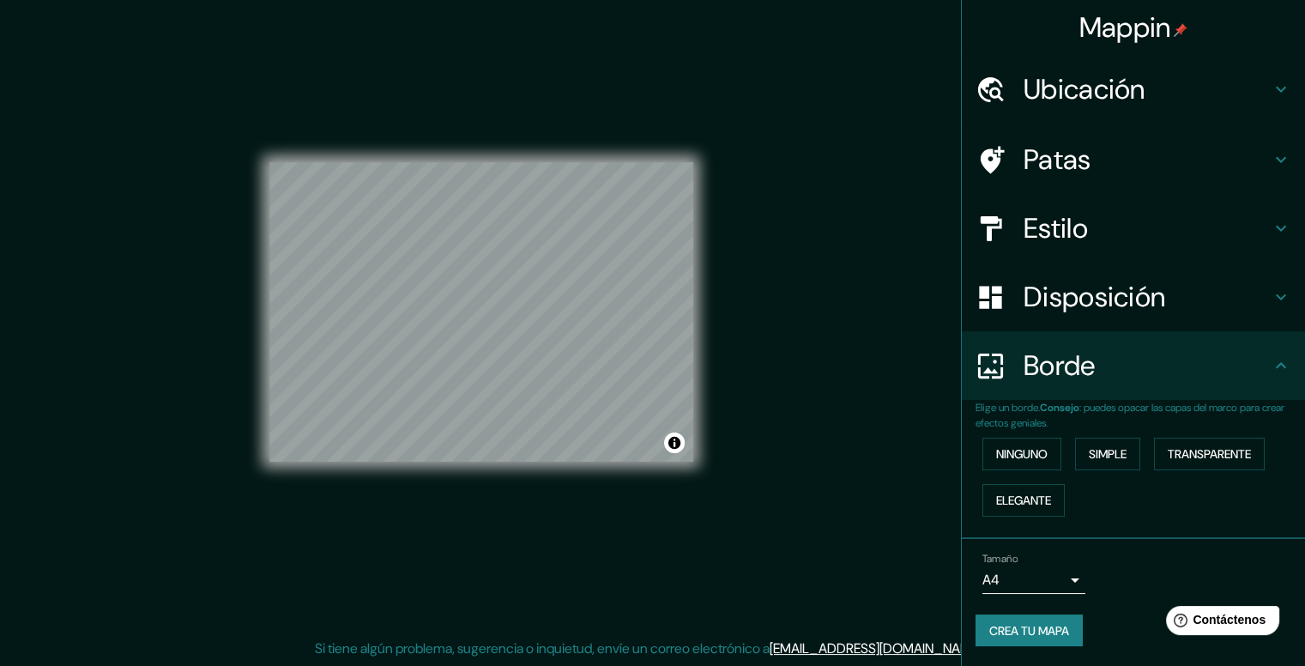
click at [1282, 437] on div "Ninguno Simple Transparente Elegante" at bounding box center [1141, 477] width 330 height 93
click at [1287, 372] on icon at bounding box center [1281, 365] width 21 height 21
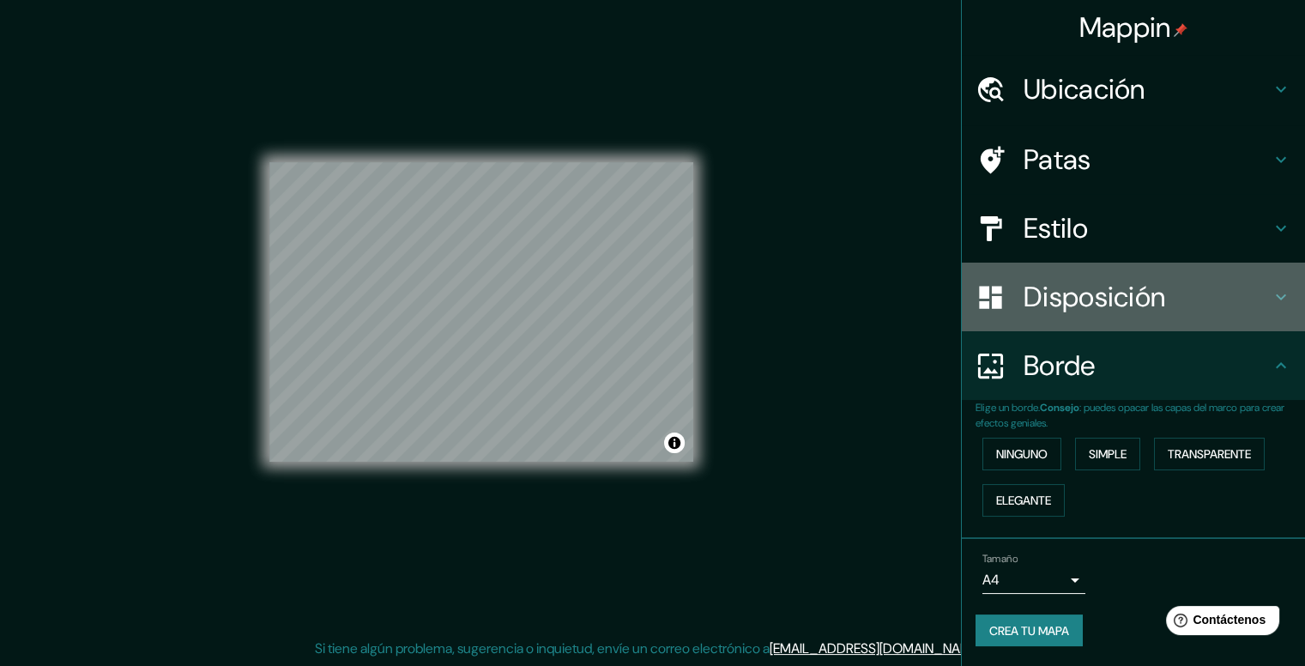
click at [1287, 305] on icon at bounding box center [1281, 297] width 21 height 21
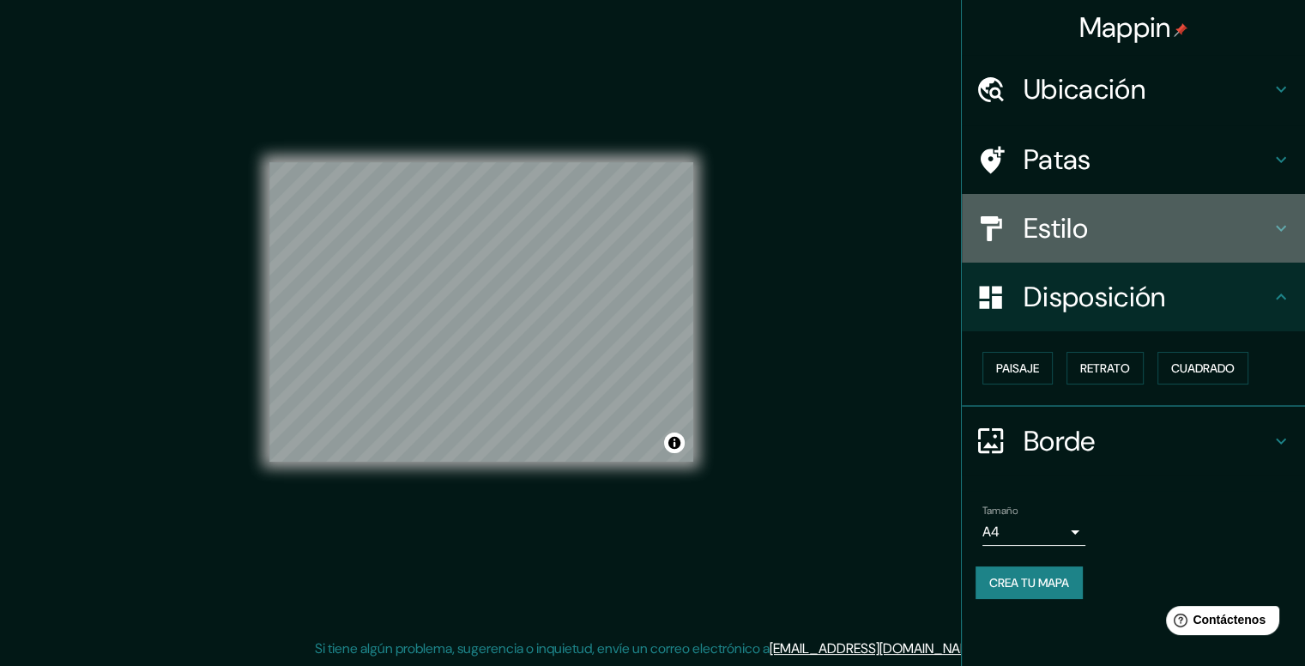
click at [1287, 229] on icon at bounding box center [1281, 228] width 21 height 21
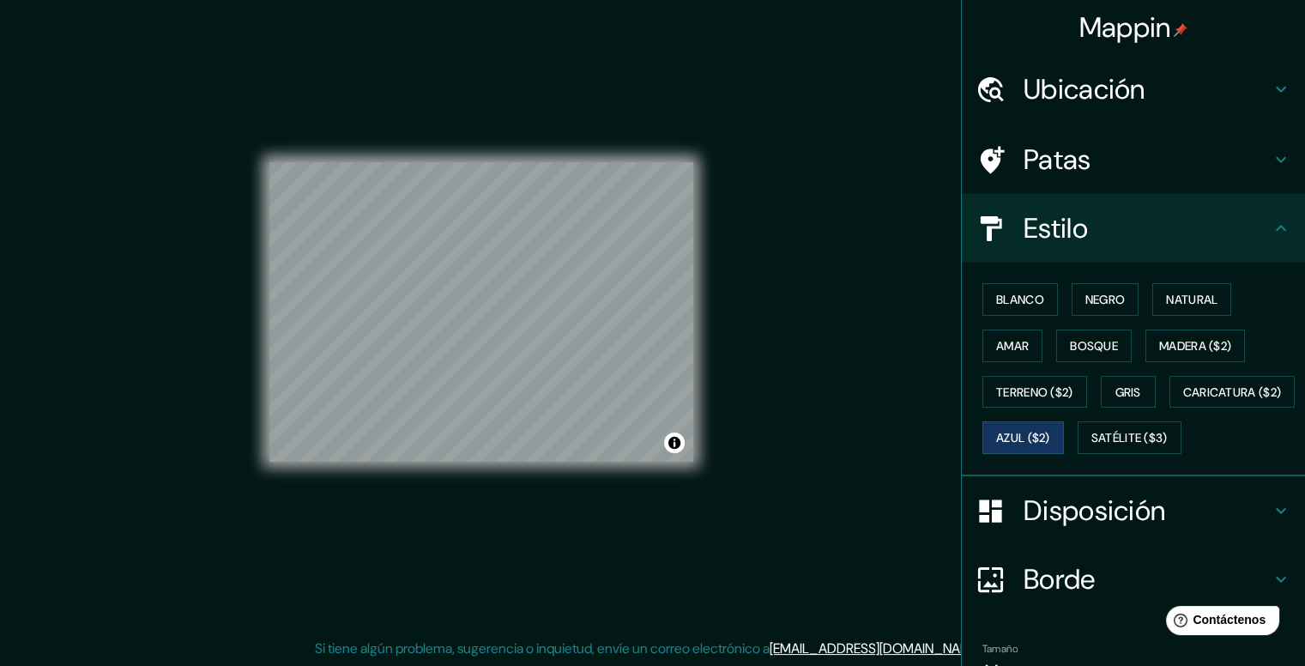
click at [1271, 153] on icon at bounding box center [1281, 159] width 21 height 21
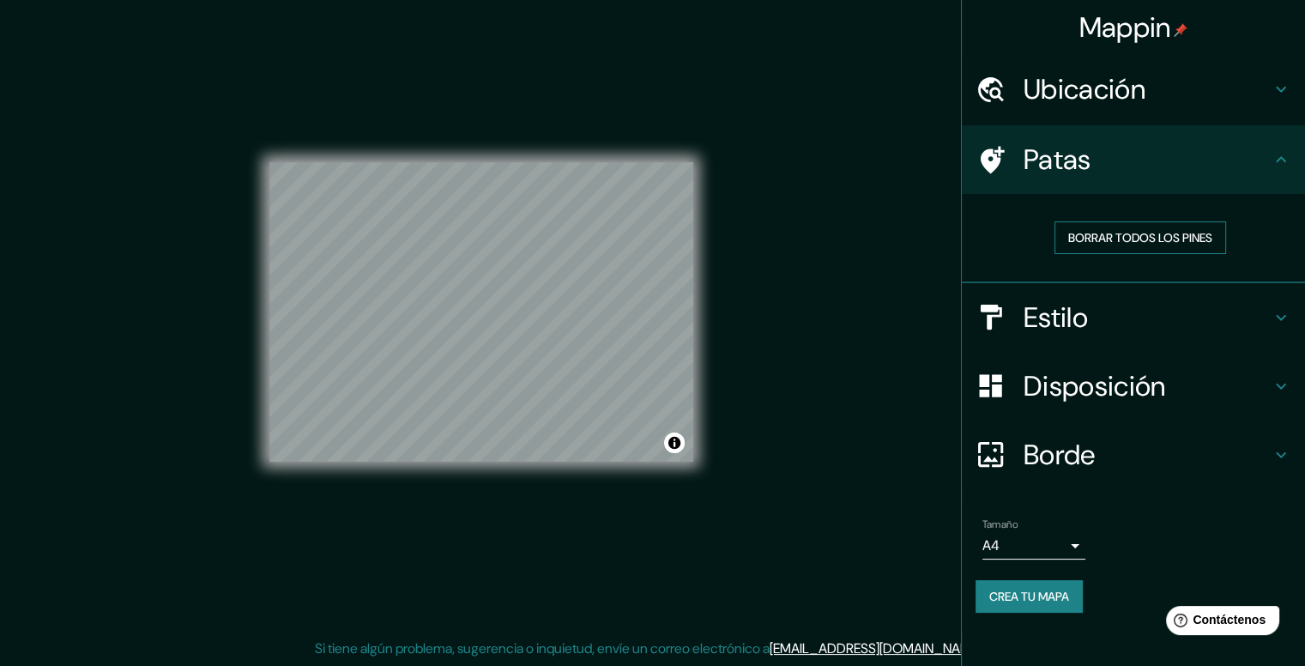
click at [1158, 237] on font "Borrar todos los pines" at bounding box center [1140, 237] width 144 height 15
click at [1287, 94] on icon at bounding box center [1281, 89] width 21 height 21
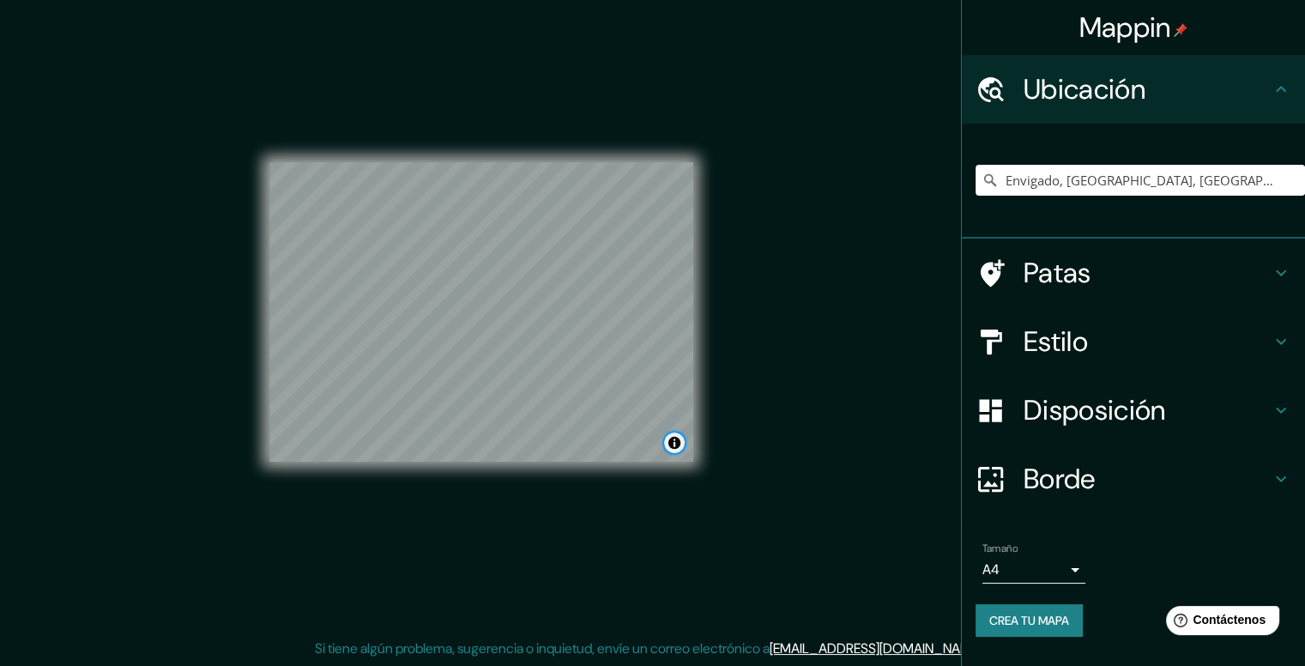
click at [674, 440] on button "Activar o desactivar atribución" at bounding box center [674, 443] width 21 height 21
